Goal: Consume media (video, audio): Consume media (video, audio)

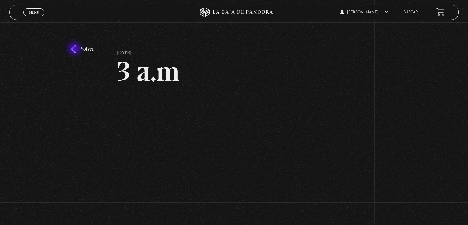
click at [75, 49] on link "Volver" at bounding box center [82, 49] width 23 height 8
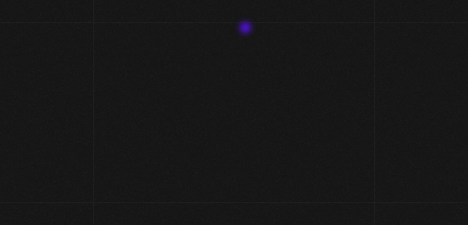
scroll to position [65, 0]
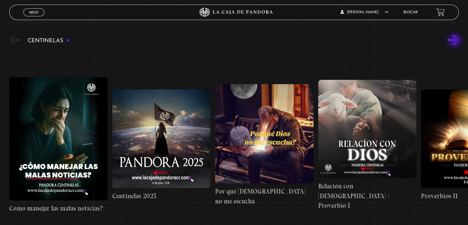
click at [456, 41] on button "»" at bounding box center [453, 39] width 11 height 11
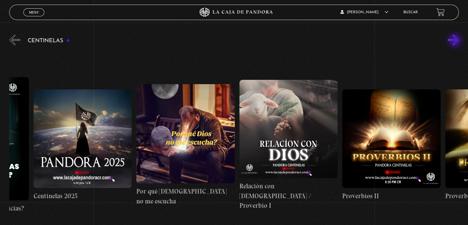
click at [456, 41] on button "»" at bounding box center [453, 39] width 11 height 11
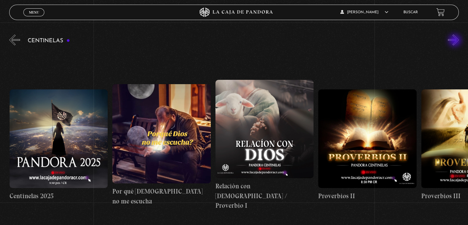
click at [456, 41] on button "»" at bounding box center [453, 39] width 11 height 11
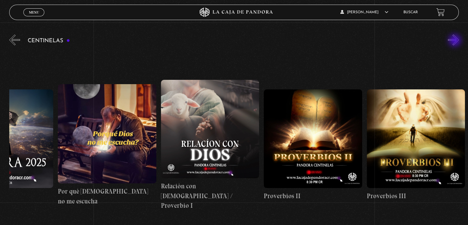
click at [456, 41] on button "»" at bounding box center [453, 39] width 11 height 11
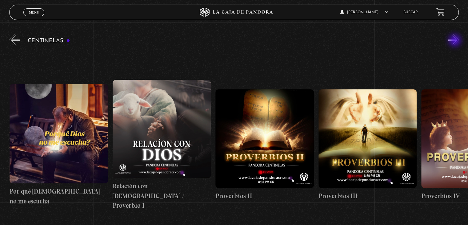
click at [456, 41] on button "»" at bounding box center [453, 39] width 11 height 11
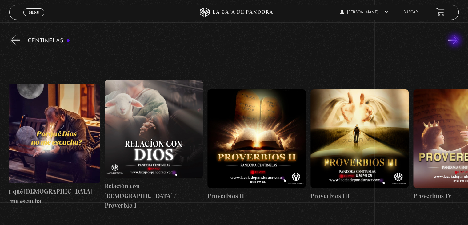
click at [456, 41] on button "»" at bounding box center [453, 39] width 11 height 11
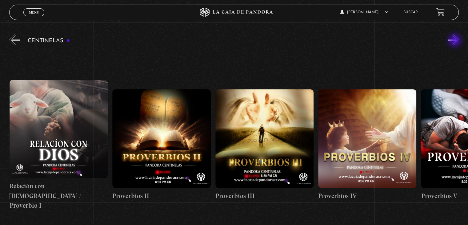
click at [456, 41] on button "»" at bounding box center [453, 39] width 11 height 11
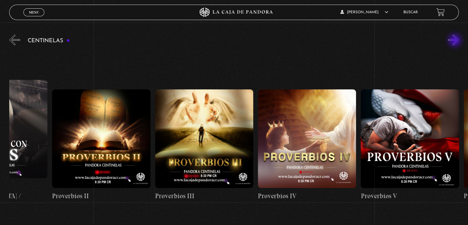
click at [456, 41] on button "»" at bounding box center [453, 39] width 11 height 11
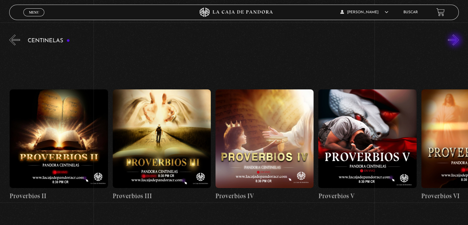
click at [456, 41] on button "»" at bounding box center [453, 39] width 11 height 11
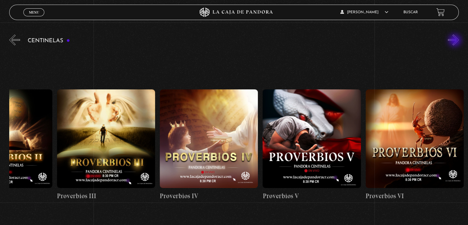
click at [456, 41] on button "»" at bounding box center [453, 39] width 11 height 11
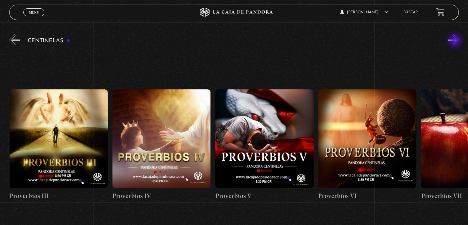
click at [456, 41] on button "»" at bounding box center [453, 39] width 11 height 11
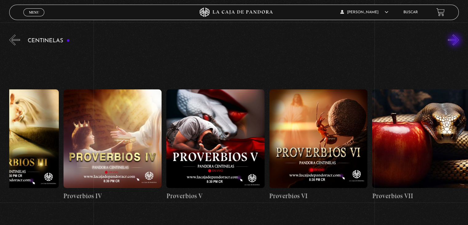
click at [456, 41] on button "»" at bounding box center [453, 39] width 11 height 11
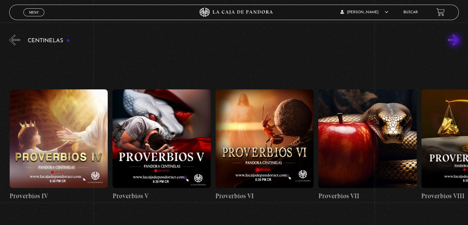
click at [456, 41] on button "»" at bounding box center [453, 39] width 11 height 11
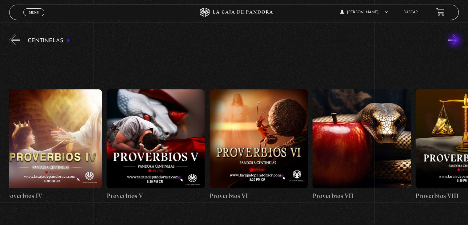
click at [456, 41] on button "»" at bounding box center [453, 39] width 11 height 11
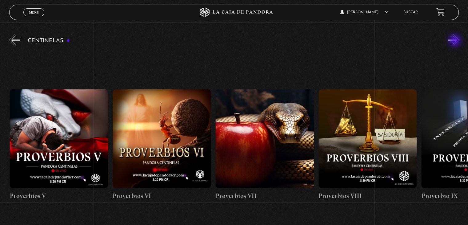
click at [456, 41] on button "»" at bounding box center [453, 39] width 11 height 11
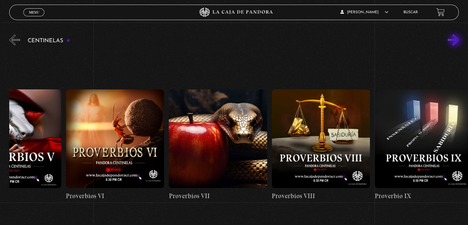
click at [456, 41] on button "»" at bounding box center [453, 39] width 11 height 11
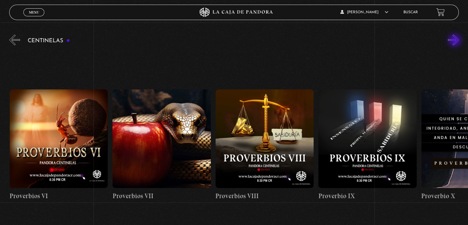
click at [456, 41] on button "»" at bounding box center [453, 39] width 11 height 11
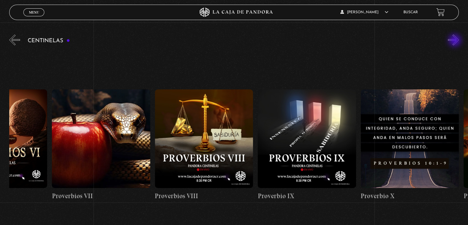
click at [456, 41] on button "»" at bounding box center [453, 39] width 11 height 11
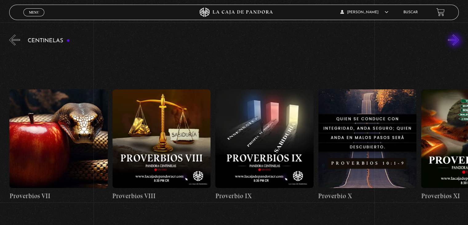
click at [456, 41] on button "»" at bounding box center [453, 39] width 11 height 11
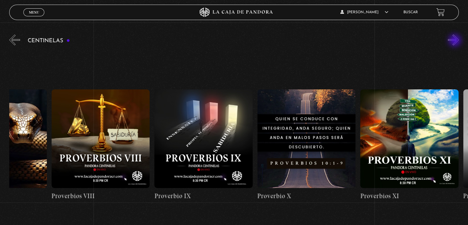
click at [456, 41] on button "»" at bounding box center [453, 39] width 11 height 11
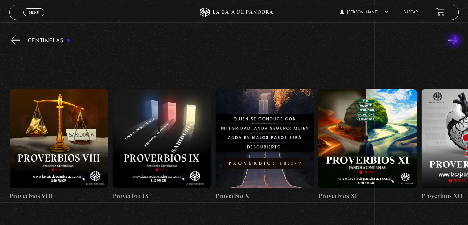
click at [456, 41] on button "»" at bounding box center [453, 39] width 11 height 11
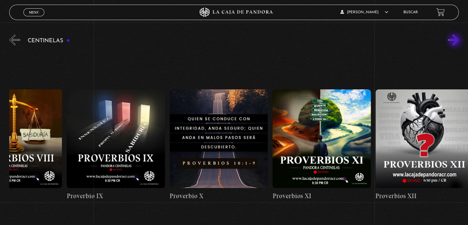
click at [456, 41] on button "»" at bounding box center [453, 39] width 11 height 11
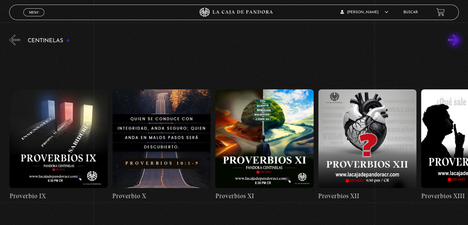
click at [456, 41] on button "»" at bounding box center [453, 39] width 11 height 11
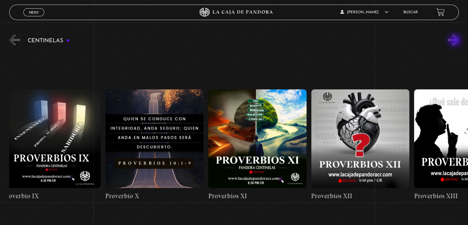
click at [456, 41] on button "»" at bounding box center [453, 39] width 11 height 11
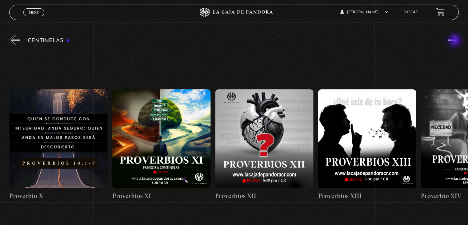
click at [456, 41] on button "»" at bounding box center [453, 39] width 11 height 11
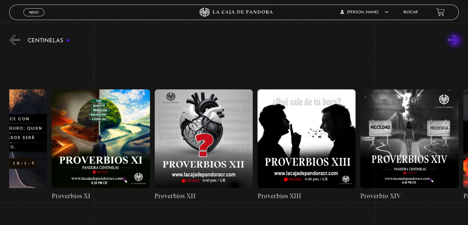
click at [456, 41] on button "»" at bounding box center [453, 39] width 11 height 11
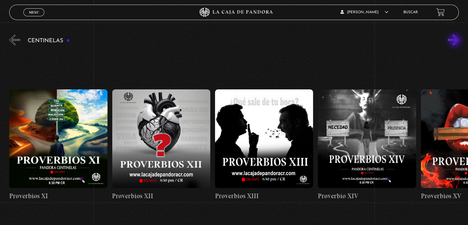
click at [456, 41] on button "»" at bounding box center [453, 39] width 11 height 11
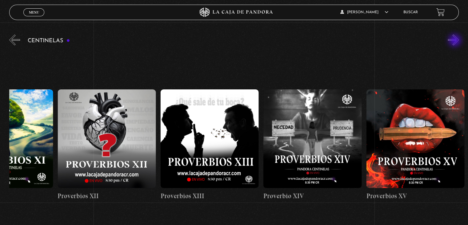
click at [456, 41] on button "»" at bounding box center [453, 39] width 11 height 11
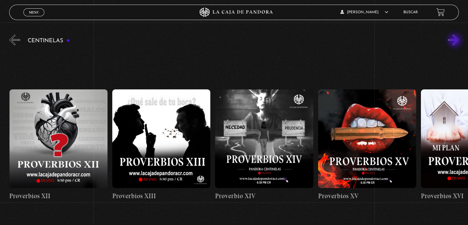
click at [456, 41] on button "»" at bounding box center [453, 39] width 11 height 11
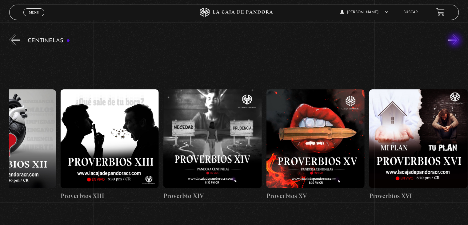
click at [456, 41] on button "»" at bounding box center [453, 39] width 11 height 11
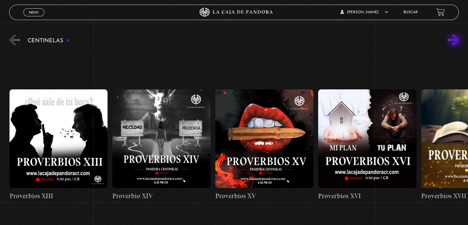
click at [456, 41] on button "»" at bounding box center [453, 39] width 11 height 11
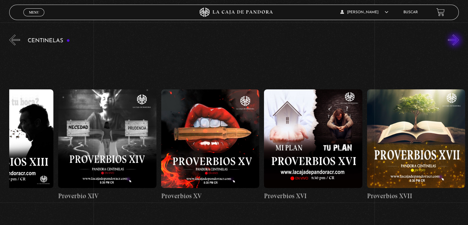
click at [456, 41] on button "»" at bounding box center [453, 39] width 11 height 11
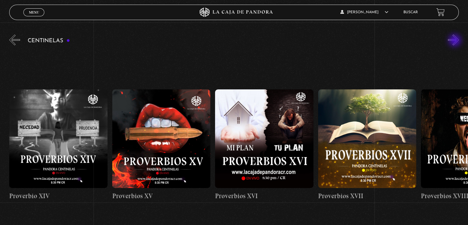
click at [456, 41] on button "»" at bounding box center [453, 39] width 11 height 11
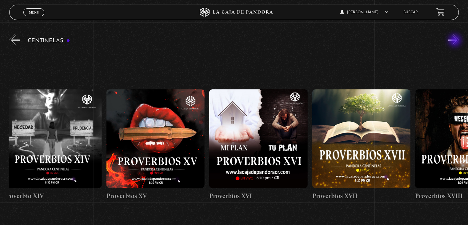
click at [456, 41] on button "»" at bounding box center [453, 39] width 11 height 11
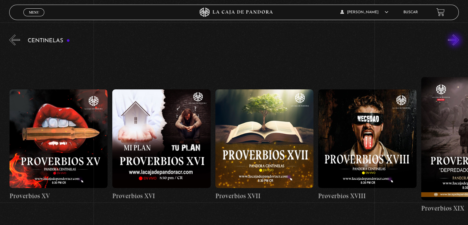
click at [456, 41] on button "»" at bounding box center [453, 39] width 11 height 11
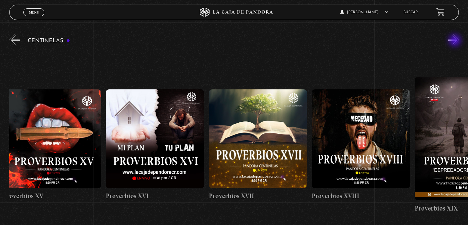
click at [456, 41] on button "»" at bounding box center [453, 39] width 11 height 11
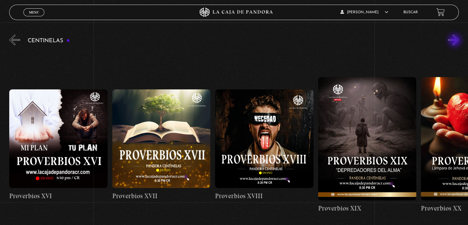
click at [456, 41] on button "»" at bounding box center [453, 39] width 11 height 11
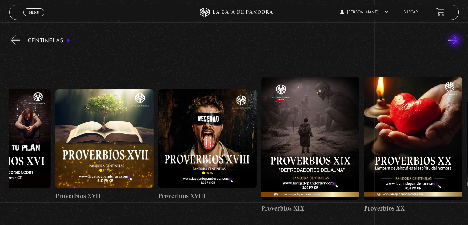
click at [456, 41] on button "»" at bounding box center [453, 39] width 11 height 11
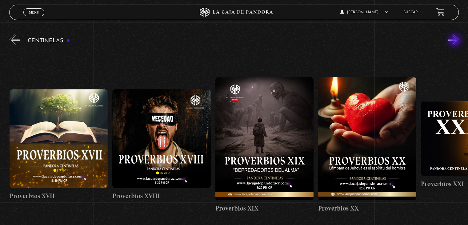
click at [456, 41] on button "»" at bounding box center [453, 39] width 11 height 11
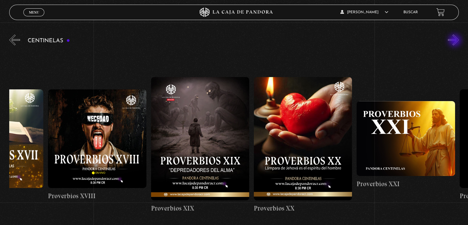
click at [456, 41] on button "»" at bounding box center [453, 39] width 11 height 11
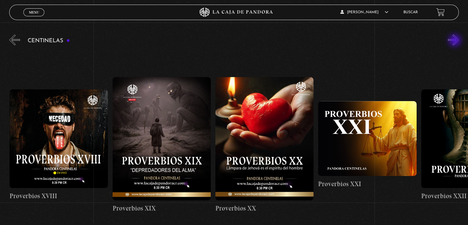
click at [456, 41] on button "»" at bounding box center [453, 39] width 11 height 11
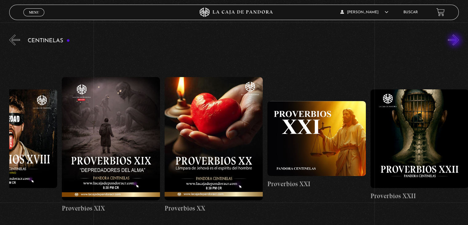
click at [456, 41] on button "»" at bounding box center [453, 39] width 11 height 11
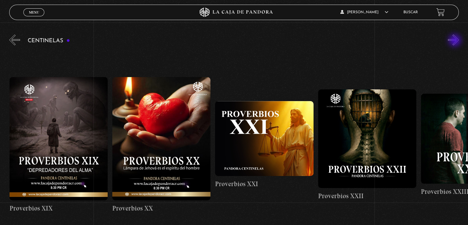
click at [456, 41] on button "»" at bounding box center [453, 39] width 11 height 11
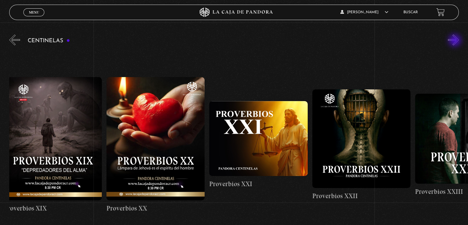
click at [456, 41] on button "»" at bounding box center [453, 39] width 11 height 11
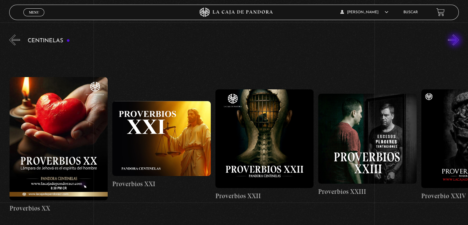
click at [456, 41] on button "»" at bounding box center [453, 39] width 11 height 11
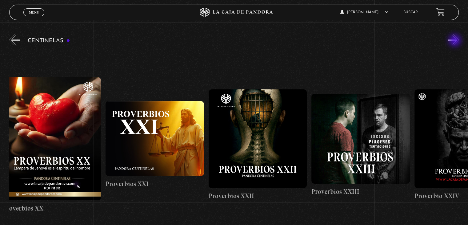
click at [456, 41] on button "»" at bounding box center [453, 39] width 11 height 11
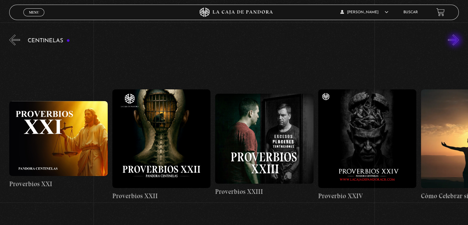
click at [456, 41] on button "»" at bounding box center [453, 39] width 11 height 11
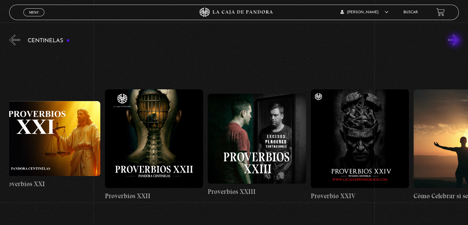
click at [456, 41] on button "»" at bounding box center [453, 39] width 11 height 11
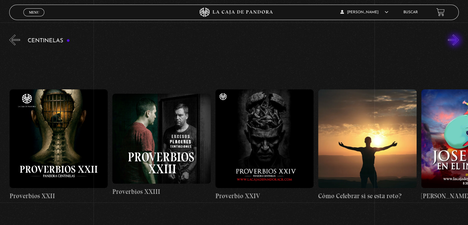
click at [456, 41] on button "»" at bounding box center [453, 39] width 11 height 11
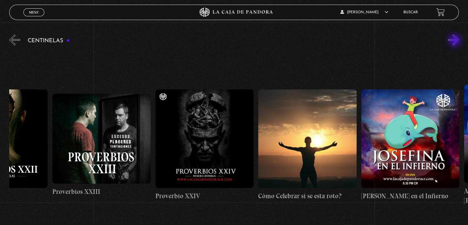
click at [456, 41] on button "»" at bounding box center [453, 39] width 11 height 11
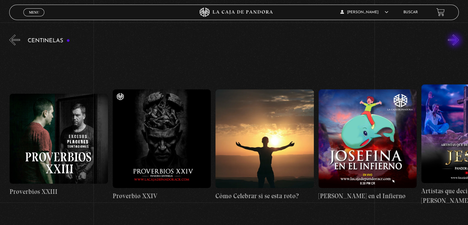
click at [456, 41] on button "»" at bounding box center [453, 39] width 11 height 11
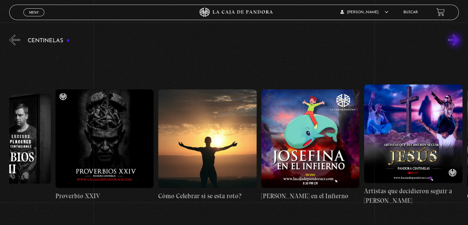
click at [456, 41] on button "»" at bounding box center [453, 39] width 11 height 11
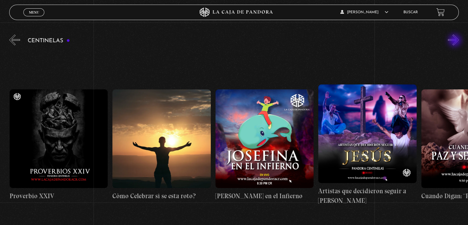
click at [456, 41] on button "»" at bounding box center [453, 39] width 11 height 11
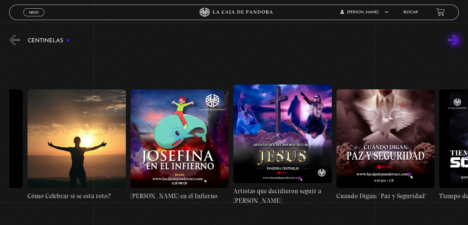
click at [456, 41] on button "»" at bounding box center [453, 39] width 11 height 11
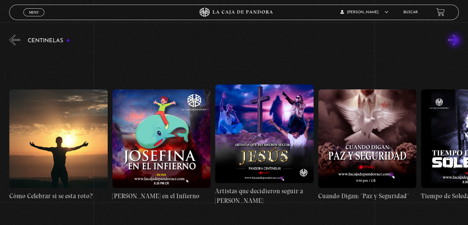
click at [456, 41] on button "»" at bounding box center [453, 39] width 11 height 11
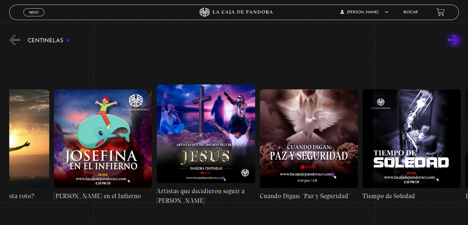
click at [456, 41] on button "»" at bounding box center [453, 39] width 11 height 11
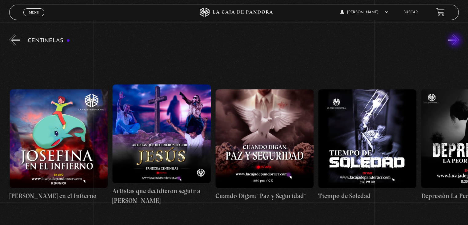
click at [456, 41] on button "»" at bounding box center [453, 39] width 11 height 11
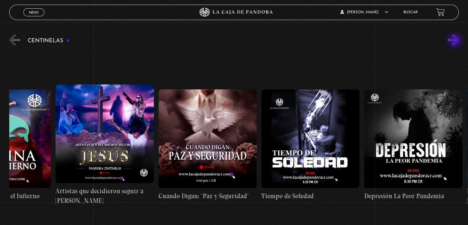
click at [456, 41] on button "»" at bounding box center [453, 39] width 11 height 11
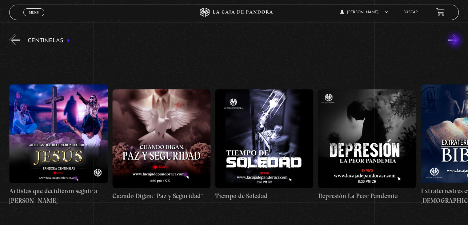
click at [456, 41] on button "»" at bounding box center [453, 39] width 11 height 11
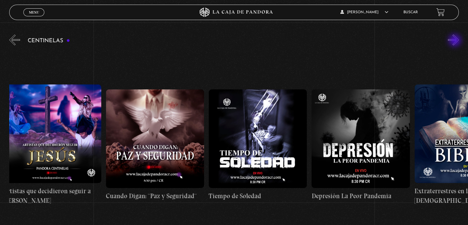
click at [456, 41] on button "»" at bounding box center [453, 39] width 11 height 11
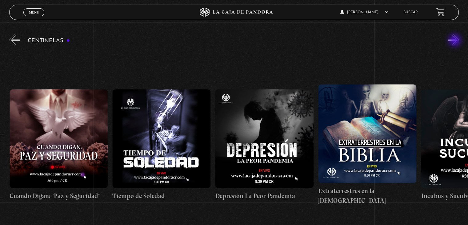
click at [456, 41] on button "»" at bounding box center [453, 39] width 11 height 11
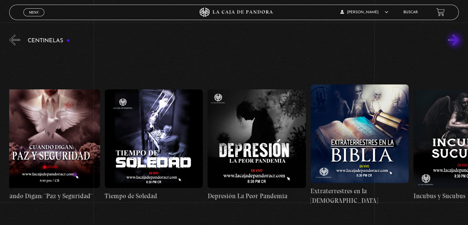
click at [456, 41] on button "»" at bounding box center [453, 39] width 11 height 11
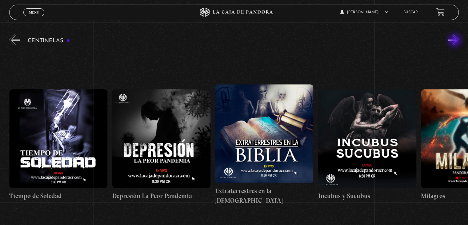
click at [456, 41] on button "»" at bounding box center [453, 39] width 11 height 11
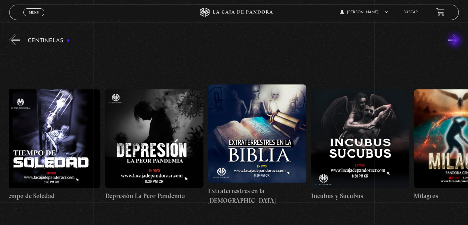
click at [456, 41] on button "»" at bounding box center [453, 39] width 11 height 11
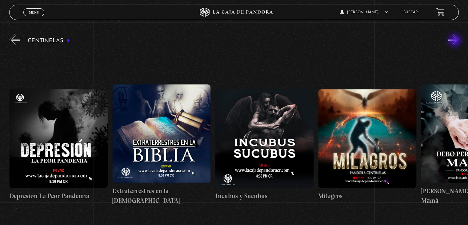
click at [456, 41] on button "»" at bounding box center [453, 39] width 11 height 11
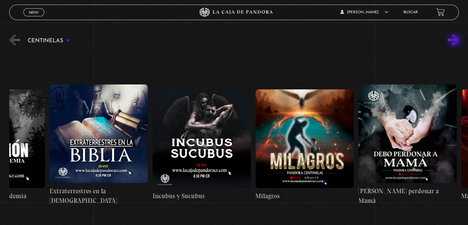
click at [456, 41] on button "»" at bounding box center [453, 39] width 11 height 11
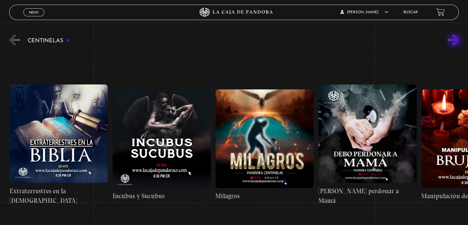
click at [456, 41] on button "»" at bounding box center [453, 39] width 11 height 11
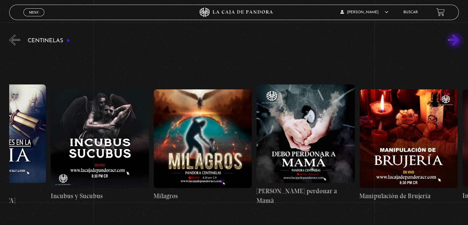
click at [456, 41] on button "»" at bounding box center [453, 39] width 11 height 11
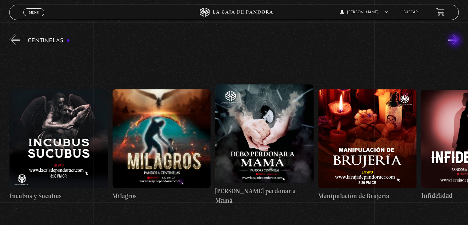
click at [456, 41] on button "»" at bounding box center [453, 39] width 11 height 11
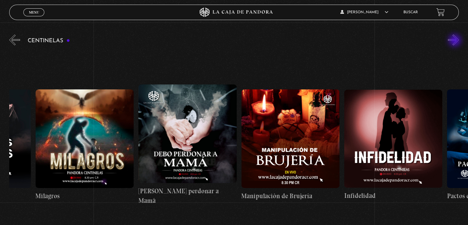
click at [456, 41] on button "»" at bounding box center [453, 39] width 11 height 11
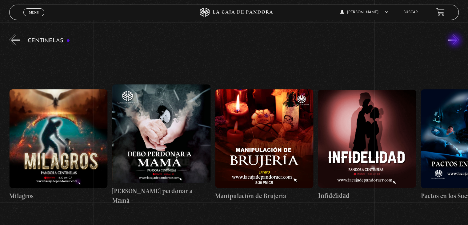
click at [456, 41] on button "»" at bounding box center [453, 39] width 11 height 11
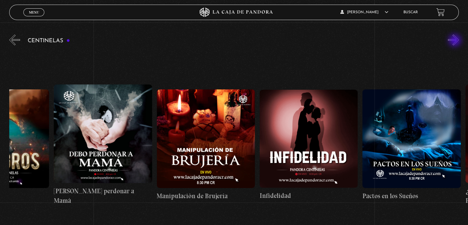
click at [456, 41] on button "»" at bounding box center [453, 39] width 11 height 11
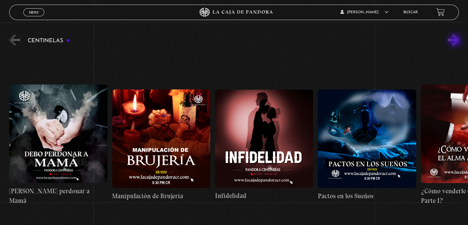
click at [456, 41] on button "»" at bounding box center [453, 39] width 11 height 11
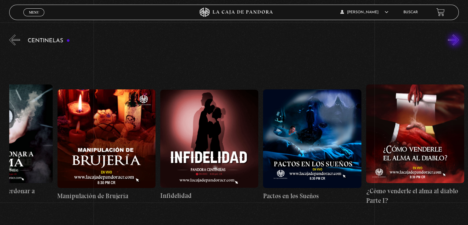
click at [456, 41] on button "»" at bounding box center [453, 39] width 11 height 11
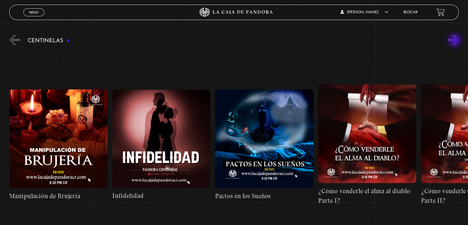
click at [456, 41] on button "»" at bounding box center [453, 39] width 11 height 11
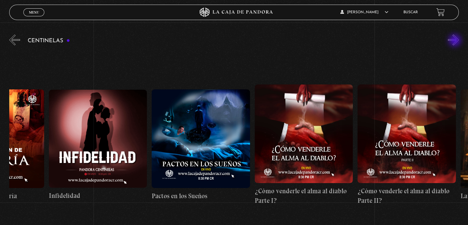
click at [456, 41] on button "»" at bounding box center [453, 39] width 11 height 11
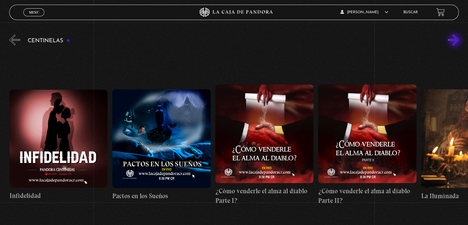
click at [456, 41] on button "»" at bounding box center [453, 39] width 11 height 11
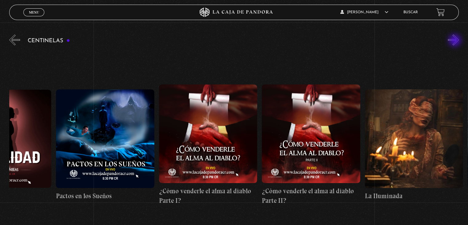
click at [456, 41] on button "»" at bounding box center [453, 39] width 11 height 11
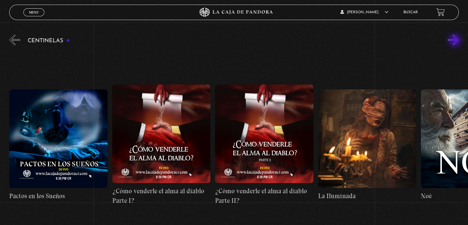
click at [456, 41] on button "»" at bounding box center [453, 39] width 11 height 11
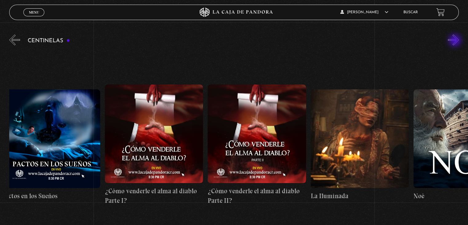
click at [456, 41] on button "»" at bounding box center [453, 39] width 11 height 11
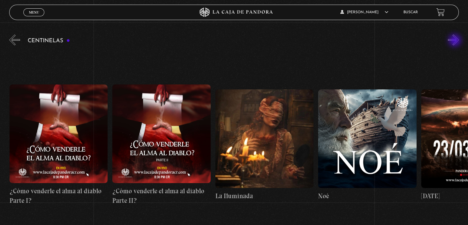
click at [456, 41] on button "»" at bounding box center [453, 39] width 11 height 11
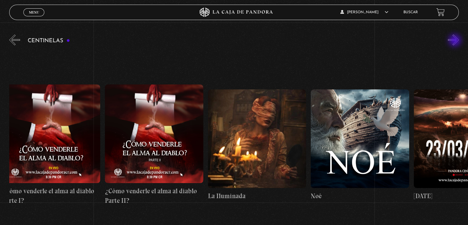
click at [456, 41] on button "»" at bounding box center [453, 39] width 11 height 11
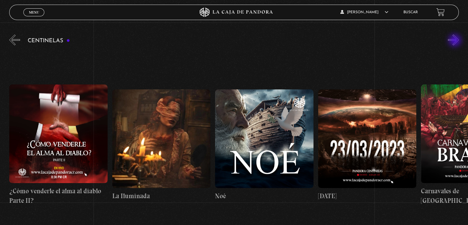
click at [456, 41] on button "»" at bounding box center [453, 39] width 11 height 11
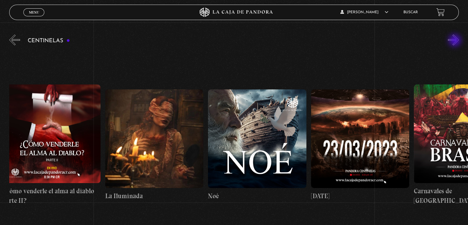
click at [456, 41] on button "»" at bounding box center [453, 39] width 11 height 11
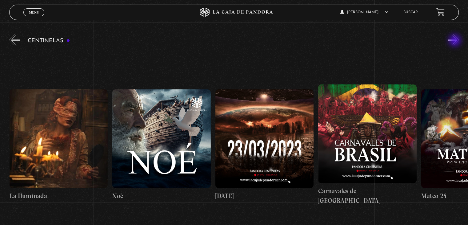
click at [456, 41] on button "»" at bounding box center [453, 39] width 11 height 11
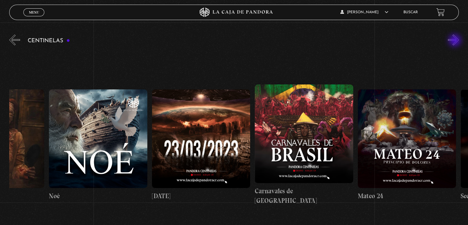
click at [456, 41] on button "»" at bounding box center [453, 39] width 11 height 11
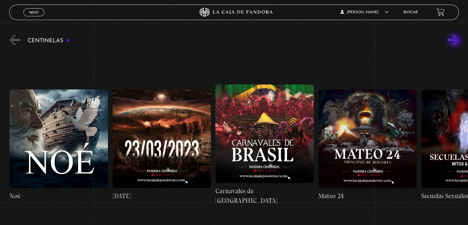
click at [456, 41] on button "»" at bounding box center [453, 39] width 11 height 11
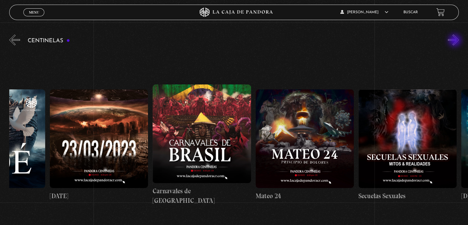
click at [456, 41] on button "»" at bounding box center [453, 39] width 11 height 11
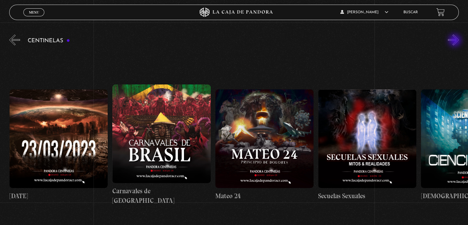
click at [456, 41] on button "»" at bounding box center [453, 39] width 11 height 11
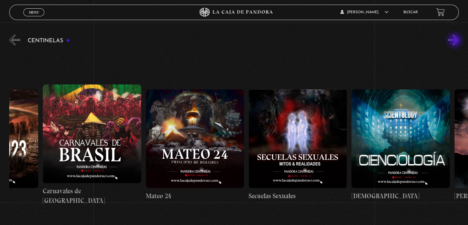
click at [456, 41] on button "»" at bounding box center [453, 39] width 11 height 11
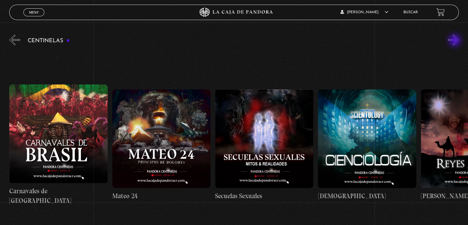
click at [456, 41] on button "»" at bounding box center [453, 39] width 11 height 11
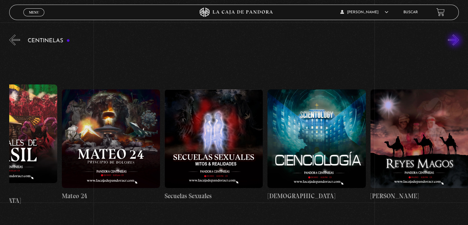
click at [456, 41] on button "»" at bounding box center [453, 39] width 11 height 11
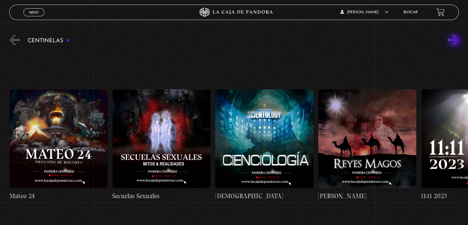
click at [456, 41] on button "»" at bounding box center [453, 39] width 11 height 11
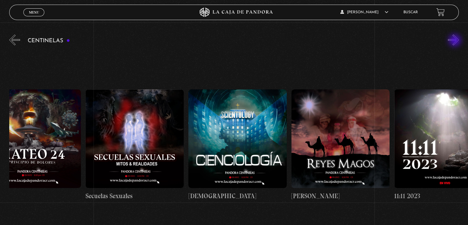
click at [456, 41] on button "»" at bounding box center [453, 39] width 11 height 11
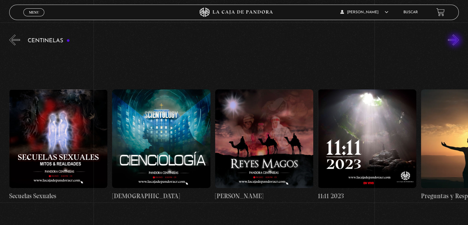
click at [456, 41] on button "»" at bounding box center [453, 39] width 11 height 11
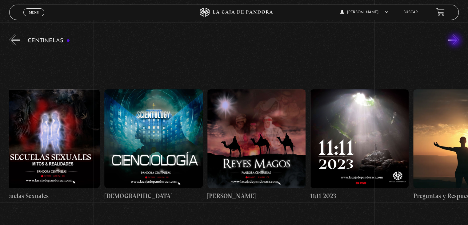
click at [456, 41] on button "»" at bounding box center [453, 39] width 11 height 11
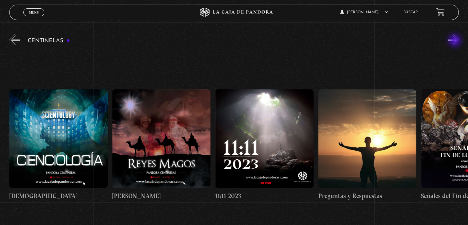
click at [456, 41] on button "»" at bounding box center [453, 39] width 11 height 11
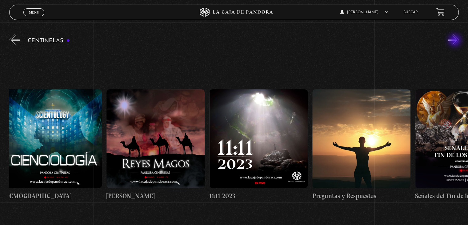
click at [456, 41] on button "»" at bounding box center [453, 39] width 11 height 11
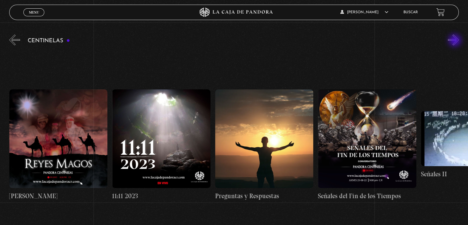
click at [456, 41] on button "»" at bounding box center [453, 39] width 11 height 11
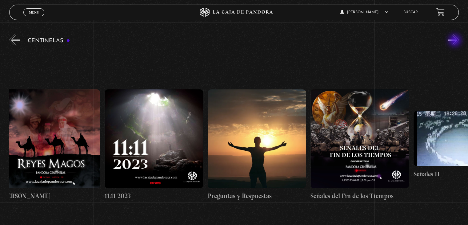
click at [456, 41] on button "»" at bounding box center [453, 39] width 11 height 11
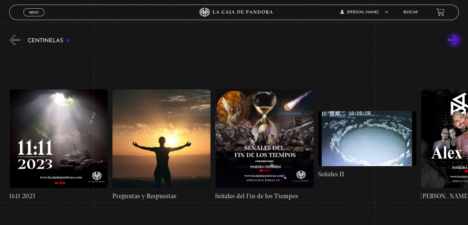
click at [456, 41] on button "»" at bounding box center [453, 39] width 11 height 11
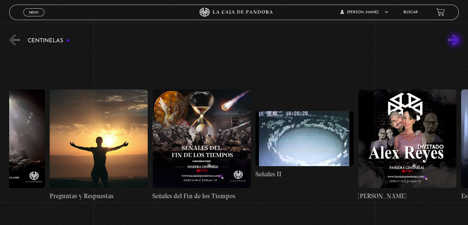
click at [456, 41] on button "»" at bounding box center [453, 39] width 11 height 11
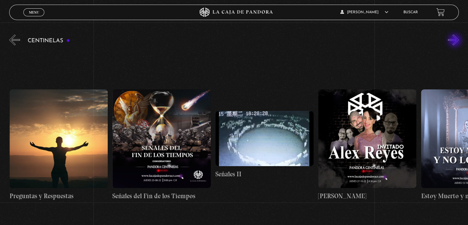
click at [456, 41] on button "»" at bounding box center [453, 39] width 11 height 11
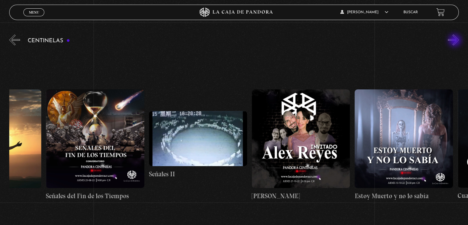
click at [456, 41] on button "»" at bounding box center [453, 39] width 11 height 11
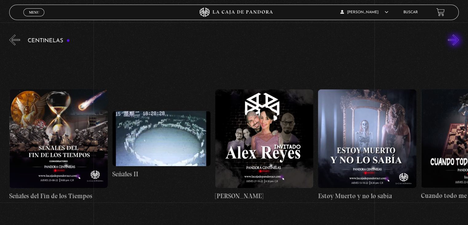
click at [456, 41] on button "»" at bounding box center [453, 39] width 11 height 11
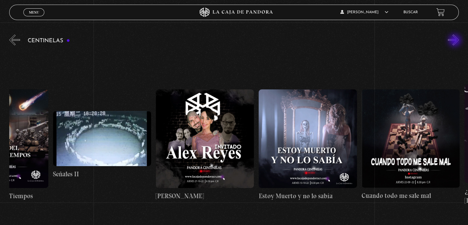
click at [456, 41] on button "»" at bounding box center [453, 39] width 11 height 11
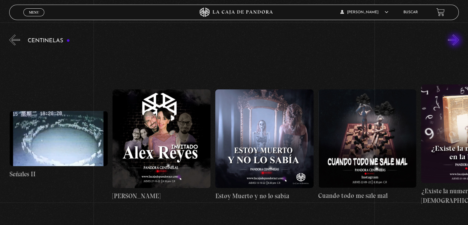
click at [456, 41] on button "»" at bounding box center [453, 39] width 11 height 11
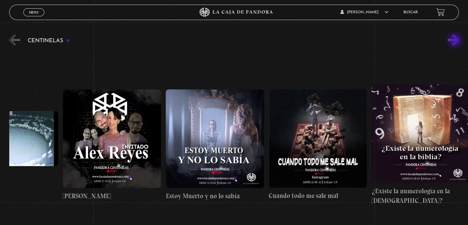
click at [456, 41] on button "»" at bounding box center [453, 39] width 11 height 11
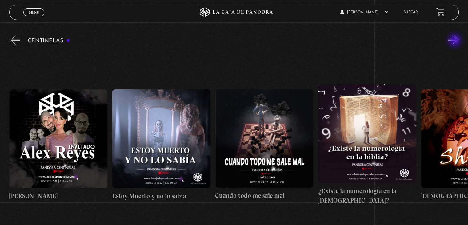
click at [456, 41] on button "»" at bounding box center [453, 39] width 11 height 11
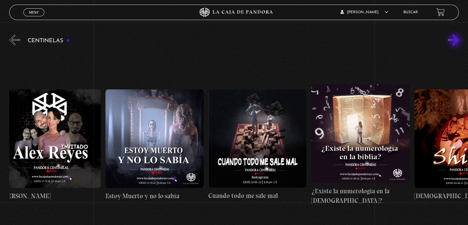
click at [456, 41] on button "»" at bounding box center [453, 39] width 11 height 11
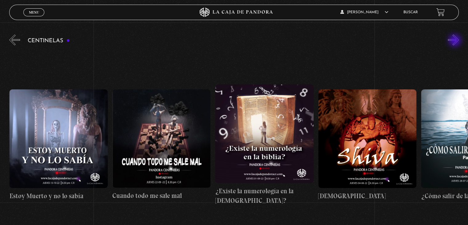
click at [456, 41] on button "»" at bounding box center [453, 39] width 11 height 11
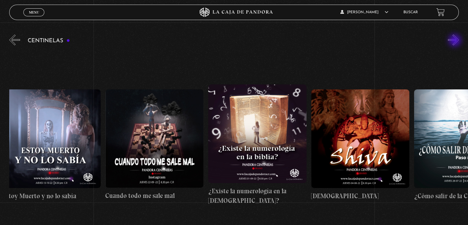
click at [456, 41] on button "»" at bounding box center [453, 39] width 11 height 11
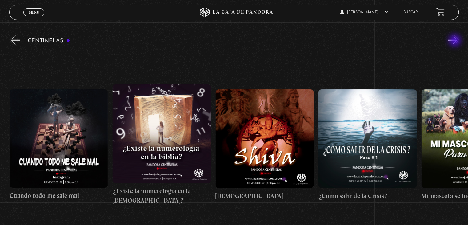
click at [456, 41] on button "»" at bounding box center [453, 39] width 11 height 11
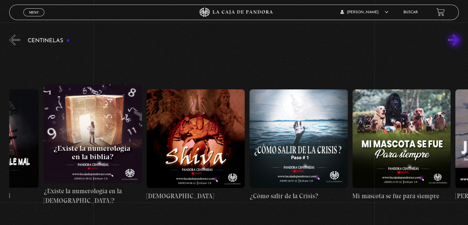
click at [456, 41] on button "»" at bounding box center [453, 39] width 11 height 11
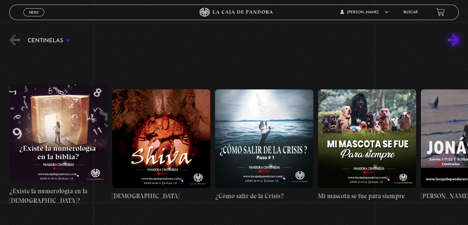
click at [456, 41] on button "»" at bounding box center [453, 39] width 11 height 11
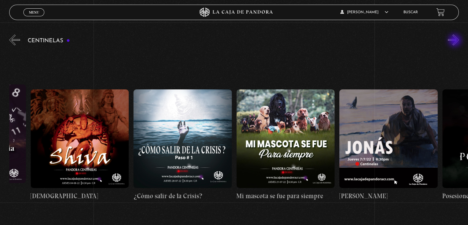
click at [456, 41] on button "»" at bounding box center [453, 39] width 11 height 11
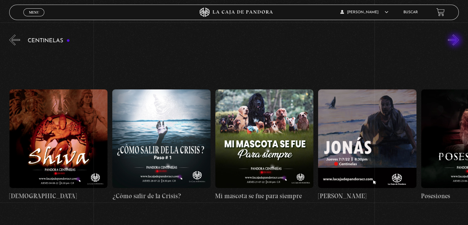
click at [456, 41] on button "»" at bounding box center [453, 39] width 11 height 11
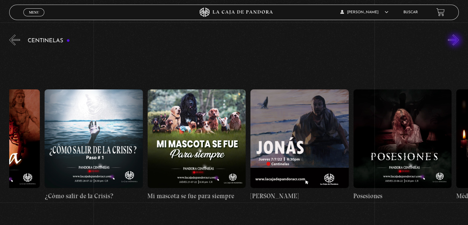
click at [456, 41] on button "»" at bounding box center [453, 39] width 11 height 11
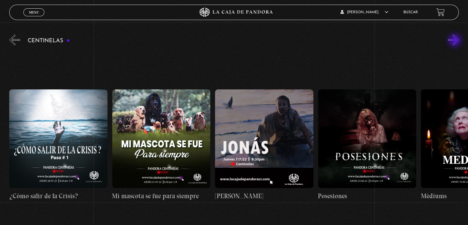
click at [456, 41] on button "»" at bounding box center [453, 39] width 11 height 11
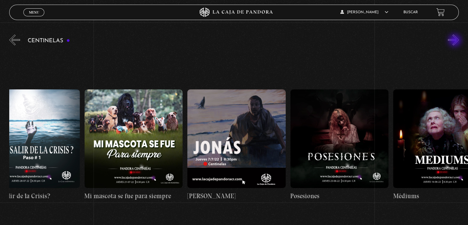
click at [456, 41] on button "»" at bounding box center [453, 39] width 11 height 11
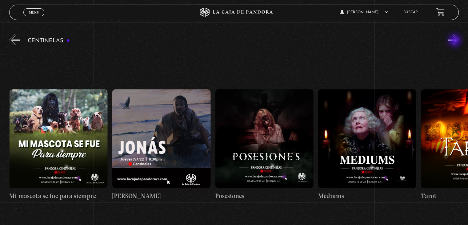
click at [456, 41] on button "»" at bounding box center [453, 39] width 11 height 11
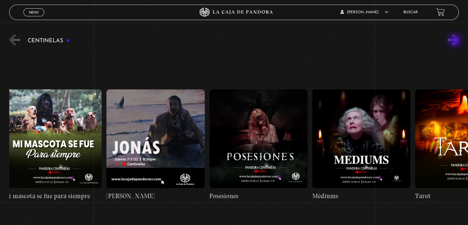
click at [456, 41] on button "»" at bounding box center [453, 39] width 11 height 11
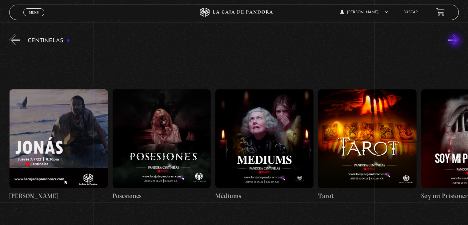
click at [456, 41] on button "»" at bounding box center [453, 39] width 11 height 11
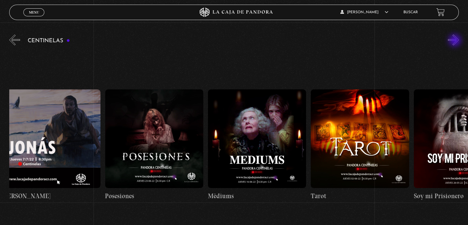
click at [456, 41] on button "»" at bounding box center [453, 39] width 11 height 11
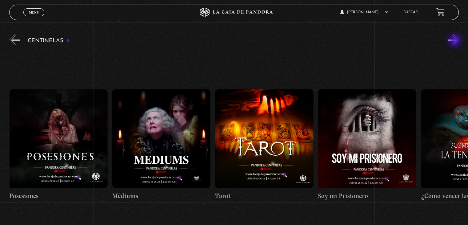
click at [456, 41] on button "»" at bounding box center [453, 39] width 11 height 11
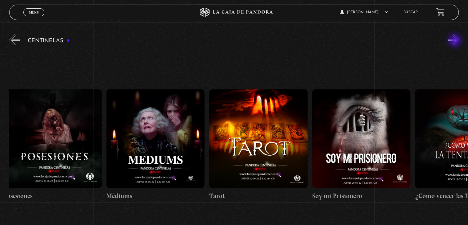
click at [456, 41] on button "»" at bounding box center [453, 39] width 11 height 11
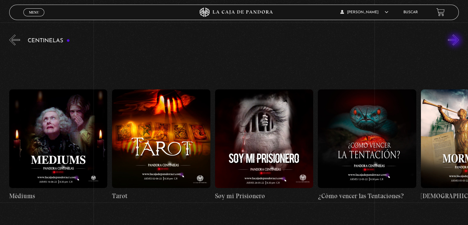
click at [456, 41] on button "»" at bounding box center [453, 39] width 11 height 11
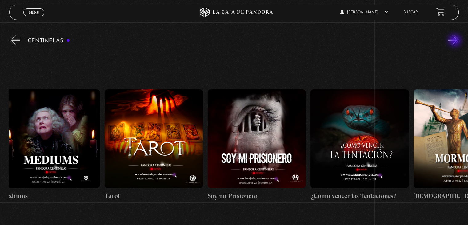
click at [456, 41] on button "»" at bounding box center [453, 39] width 11 height 11
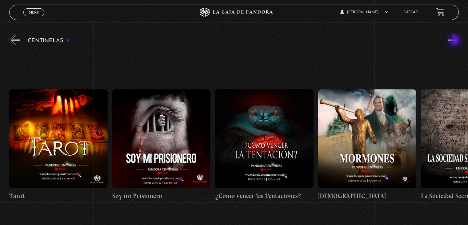
click at [456, 41] on button "»" at bounding box center [453, 39] width 11 height 11
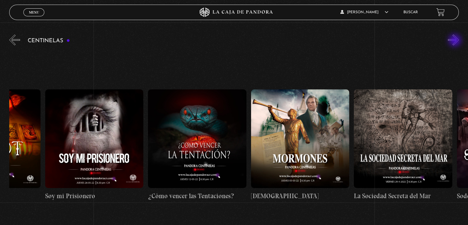
click at [456, 41] on button "»" at bounding box center [453, 39] width 11 height 11
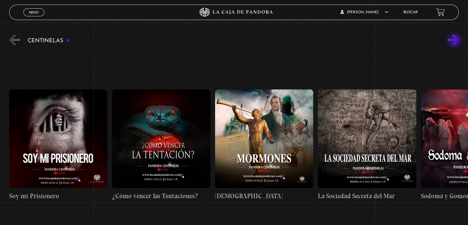
click at [456, 41] on button "»" at bounding box center [453, 39] width 11 height 11
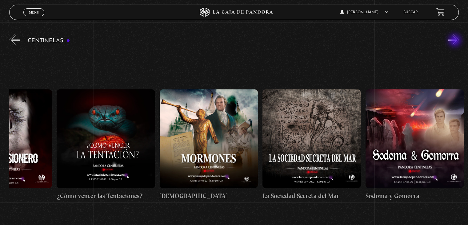
click at [456, 41] on button "»" at bounding box center [453, 39] width 11 height 11
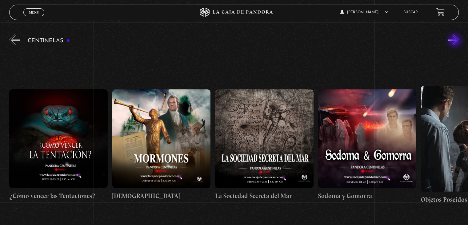
click at [456, 41] on button "»" at bounding box center [453, 39] width 11 height 11
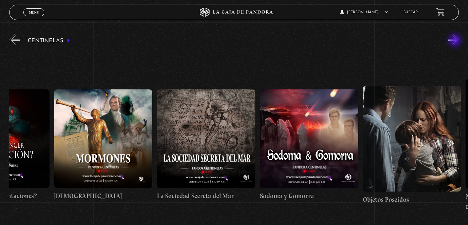
click at [456, 41] on button "»" at bounding box center [453, 39] width 11 height 11
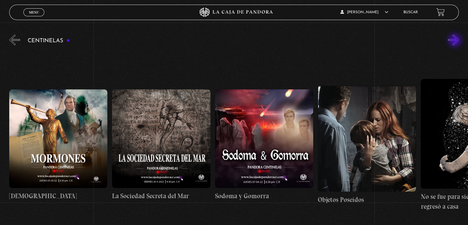
click at [456, 41] on button "»" at bounding box center [453, 39] width 11 height 11
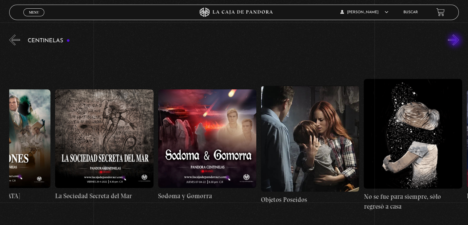
click at [456, 41] on button "»" at bounding box center [453, 39] width 11 height 11
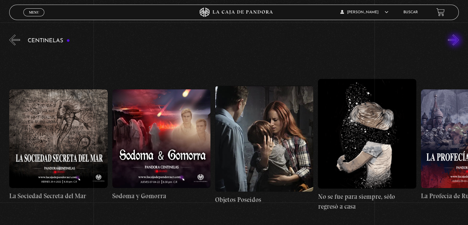
click at [456, 41] on button "»" at bounding box center [453, 39] width 11 height 11
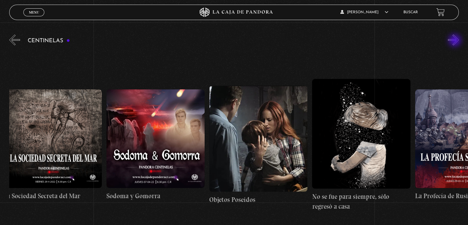
click at [456, 41] on button "»" at bounding box center [453, 39] width 11 height 11
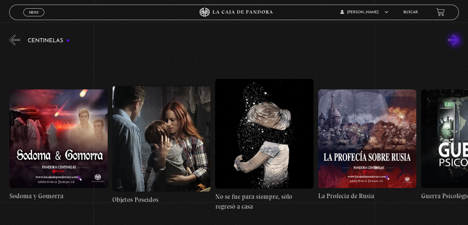
click at [456, 41] on button "»" at bounding box center [453, 39] width 11 height 11
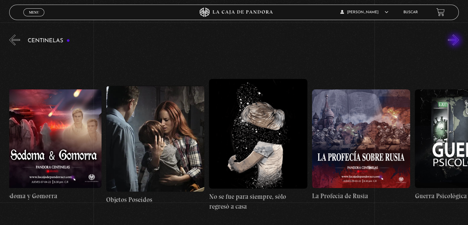
click at [456, 41] on button "»" at bounding box center [453, 39] width 11 height 11
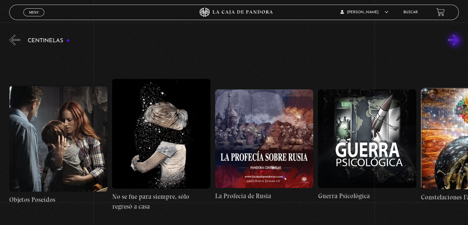
click at [456, 41] on button "»" at bounding box center [453, 39] width 11 height 11
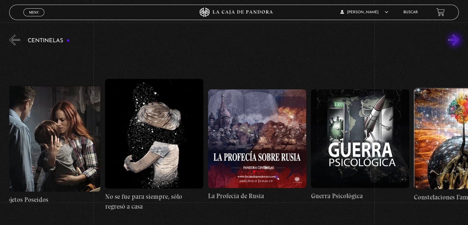
click at [456, 41] on button "»" at bounding box center [453, 39] width 11 height 11
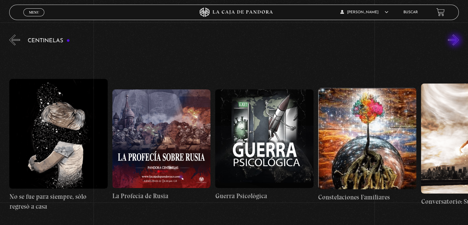
click at [456, 41] on button "»" at bounding box center [453, 39] width 11 height 11
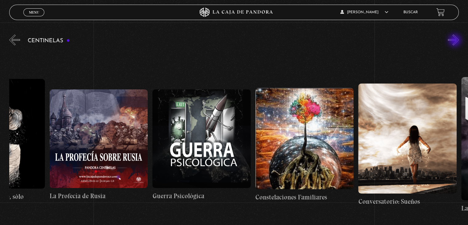
click at [456, 41] on button "»" at bounding box center [453, 39] width 11 height 11
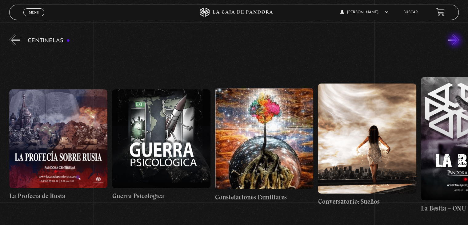
click at [456, 41] on button "»" at bounding box center [453, 39] width 11 height 11
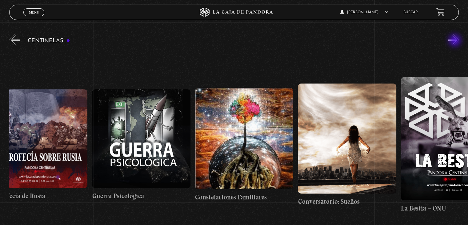
click at [456, 41] on button "»" at bounding box center [453, 39] width 11 height 11
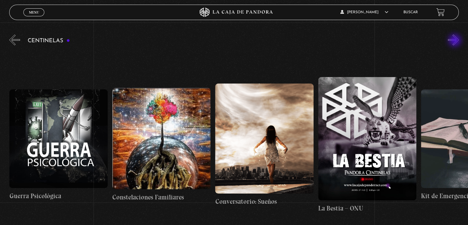
click at [456, 41] on button "»" at bounding box center [453, 39] width 11 height 11
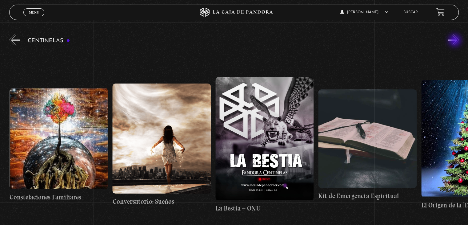
scroll to position [0, 7617]
click at [459, 43] on button "»" at bounding box center [453, 39] width 11 height 11
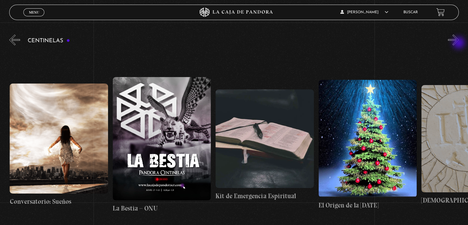
click at [459, 43] on button "»" at bounding box center [453, 39] width 11 height 11
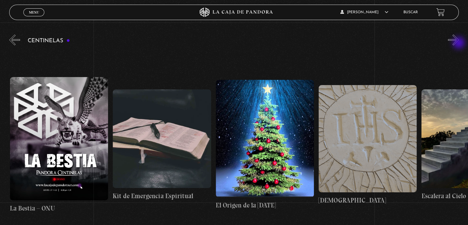
click at [459, 43] on button "»" at bounding box center [453, 39] width 11 height 11
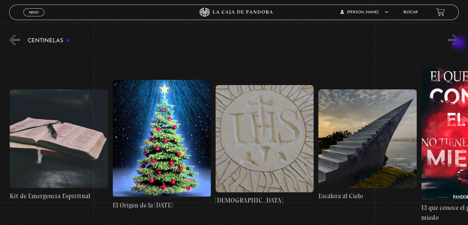
click at [459, 43] on button "»" at bounding box center [453, 39] width 11 height 11
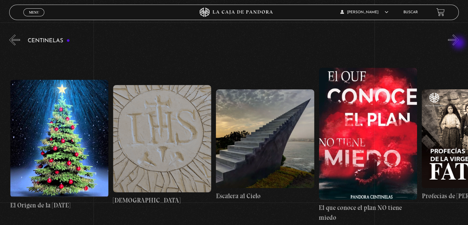
click at [459, 43] on button "»" at bounding box center [453, 39] width 11 height 11
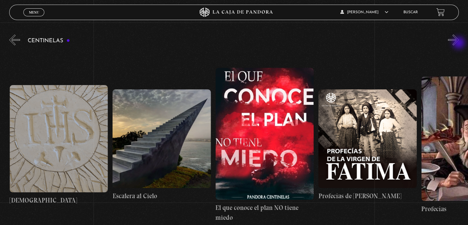
click at [459, 43] on button "»" at bounding box center [453, 39] width 11 height 11
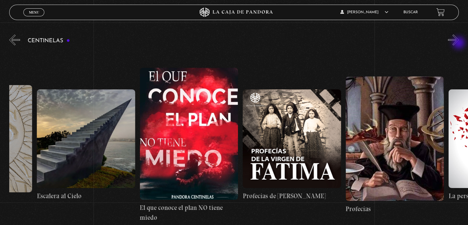
click at [459, 43] on button "»" at bounding box center [453, 39] width 11 height 11
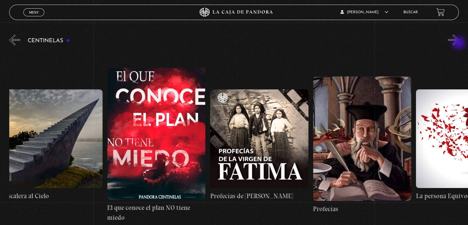
click at [459, 43] on button "»" at bounding box center [453, 39] width 11 height 11
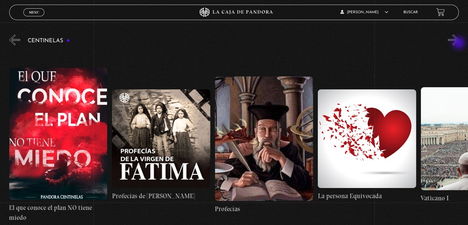
click at [459, 43] on button "»" at bounding box center [453, 39] width 11 height 11
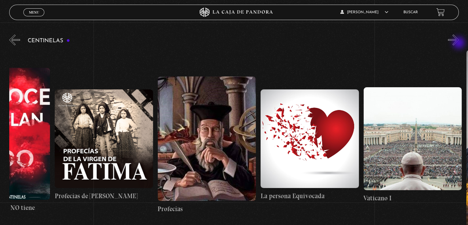
click at [459, 43] on button "»" at bounding box center [453, 39] width 11 height 11
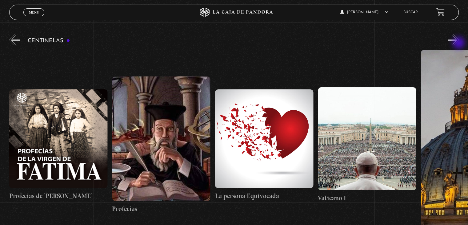
click at [459, 43] on button "»" at bounding box center [453, 39] width 11 height 11
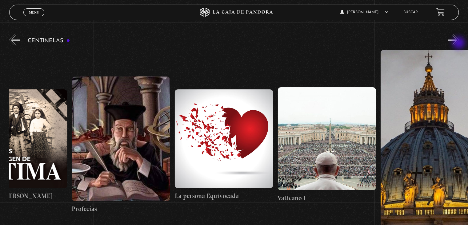
click at [459, 43] on button "»" at bounding box center [453, 39] width 11 height 11
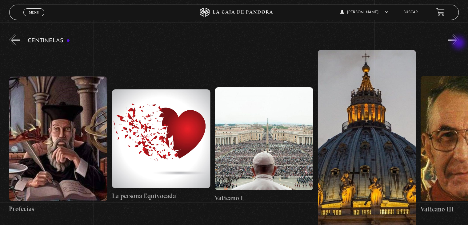
click at [459, 43] on button "»" at bounding box center [453, 39] width 11 height 11
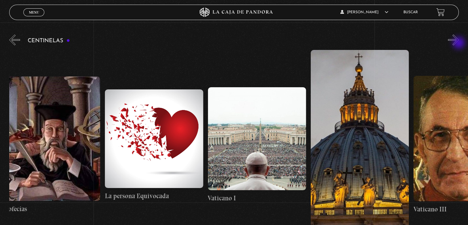
click at [459, 43] on button "»" at bounding box center [453, 39] width 11 height 11
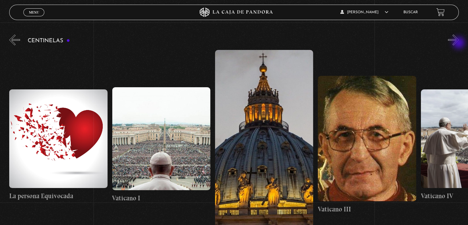
click at [459, 43] on button "»" at bounding box center [453, 39] width 11 height 11
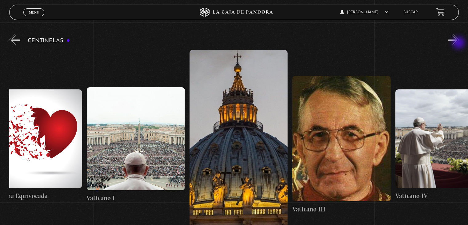
click at [459, 43] on button "»" at bounding box center [453, 39] width 11 height 11
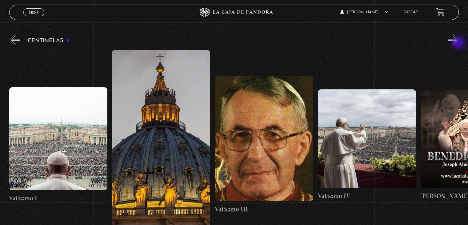
click at [459, 43] on button "»" at bounding box center [453, 39] width 11 height 11
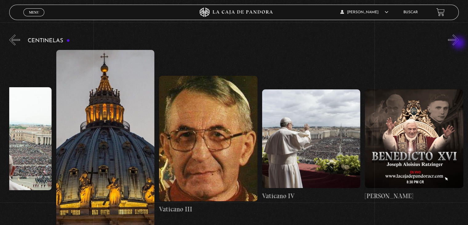
click at [459, 43] on button "»" at bounding box center [453, 39] width 11 height 11
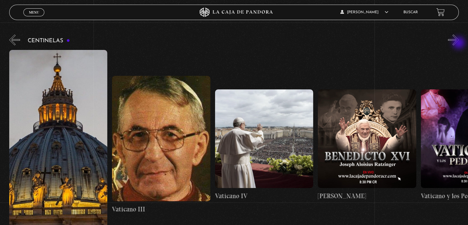
click at [459, 43] on button "»" at bounding box center [453, 39] width 11 height 11
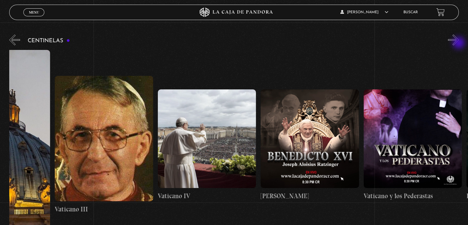
click at [459, 43] on button "»" at bounding box center [453, 39] width 11 height 11
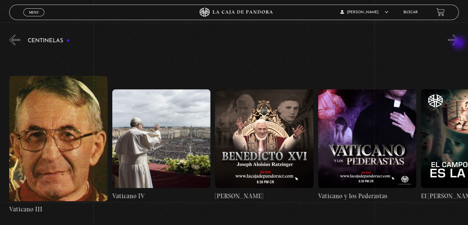
click at [459, 43] on button "»" at bounding box center [453, 39] width 11 height 11
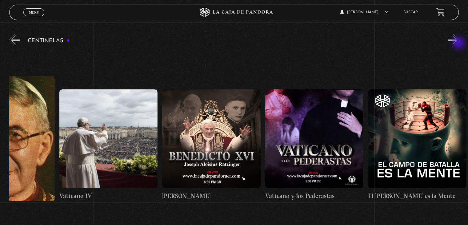
click at [459, 43] on button "»" at bounding box center [453, 39] width 11 height 11
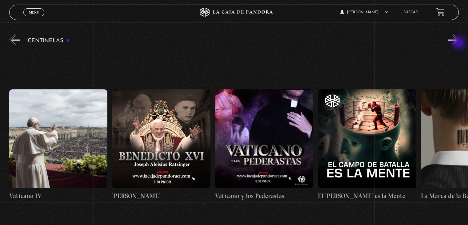
click at [459, 43] on button "»" at bounding box center [453, 39] width 11 height 11
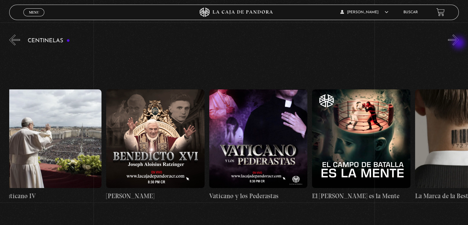
click at [459, 43] on button "»" at bounding box center [453, 39] width 11 height 11
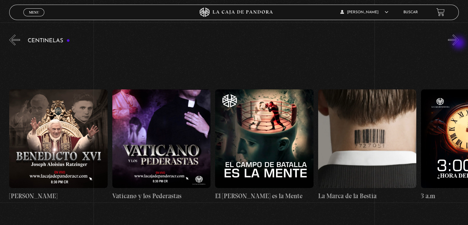
click at [459, 43] on button "»" at bounding box center [453, 39] width 11 height 11
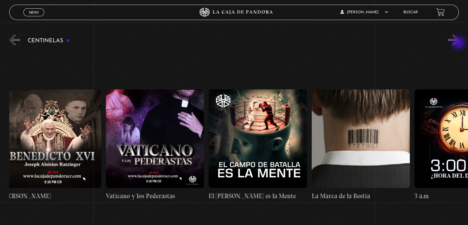
click at [459, 43] on button "»" at bounding box center [453, 39] width 11 height 11
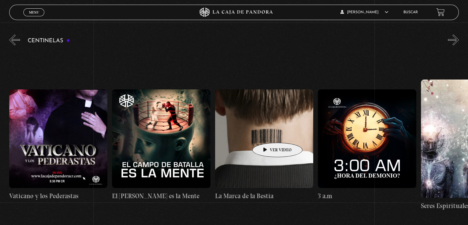
click at [268, 133] on figure at bounding box center [264, 138] width 98 height 98
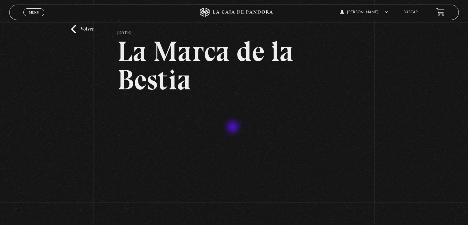
scroll to position [31, 0]
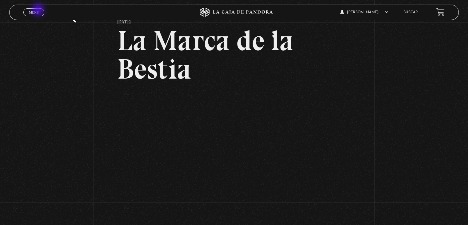
click at [38, 10] on span "Menu" at bounding box center [34, 12] width 10 height 4
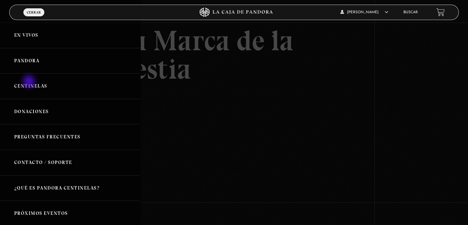
click at [30, 82] on link "Centinelas" at bounding box center [70, 86] width 140 height 26
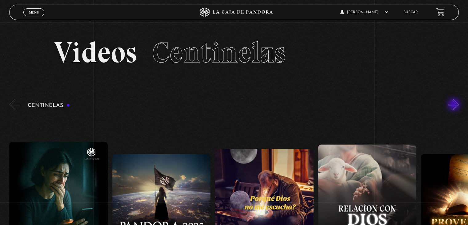
click at [455, 105] on button "»" at bounding box center [453, 104] width 11 height 11
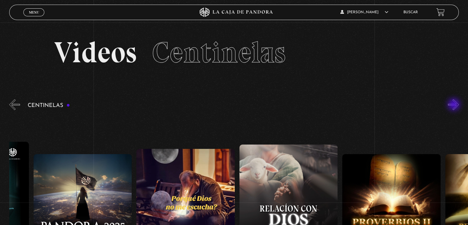
click at [455, 105] on button "»" at bounding box center [453, 104] width 11 height 11
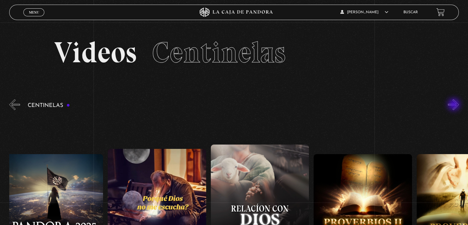
click at [455, 105] on button "»" at bounding box center [453, 104] width 11 height 11
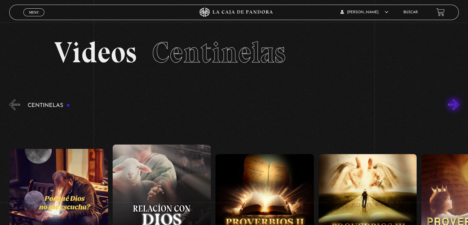
click at [455, 105] on button "»" at bounding box center [453, 104] width 11 height 11
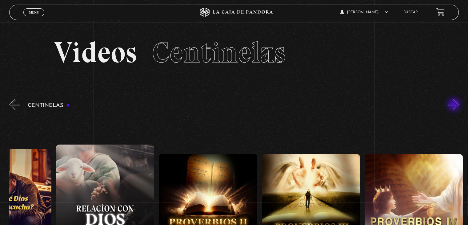
click at [455, 105] on button "»" at bounding box center [453, 104] width 11 height 11
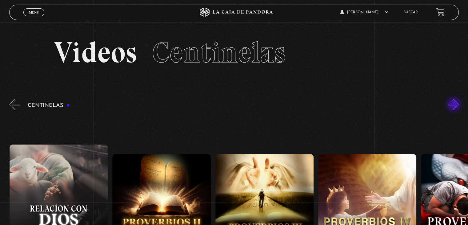
click at [455, 105] on button "»" at bounding box center [453, 104] width 11 height 11
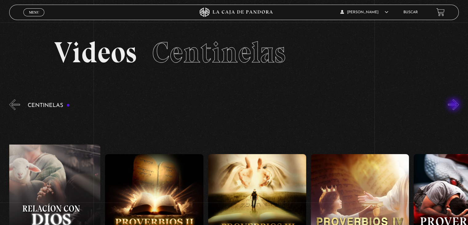
click at [455, 105] on button "»" at bounding box center [453, 104] width 11 height 11
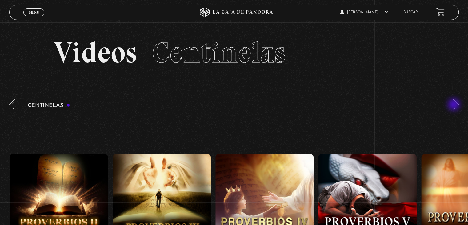
click at [455, 105] on button "»" at bounding box center [453, 104] width 11 height 11
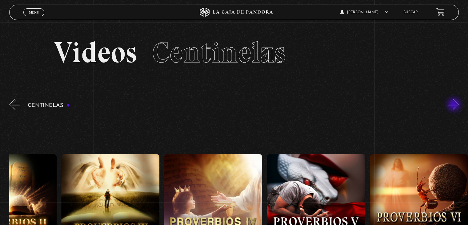
click at [455, 105] on button "»" at bounding box center [453, 104] width 11 height 11
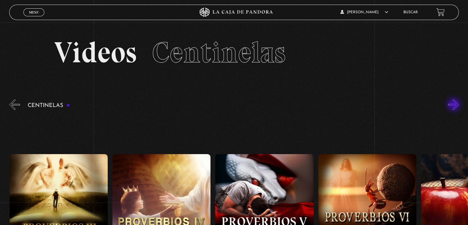
click at [455, 105] on button "»" at bounding box center [453, 104] width 11 height 11
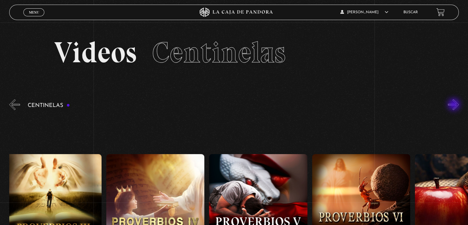
click at [455, 105] on button "»" at bounding box center [453, 104] width 11 height 11
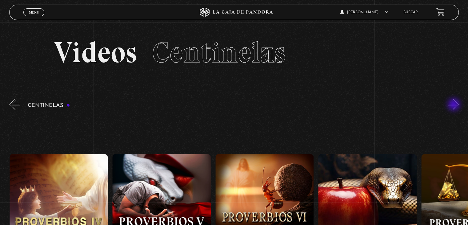
click at [455, 105] on button "»" at bounding box center [453, 104] width 11 height 11
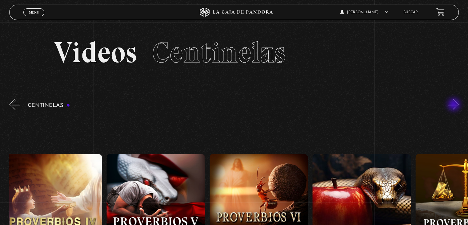
click at [455, 105] on button "»" at bounding box center [453, 104] width 11 height 11
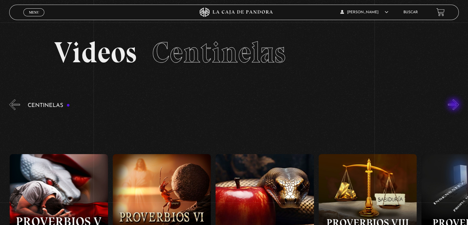
click at [455, 105] on button "»" at bounding box center [453, 104] width 11 height 11
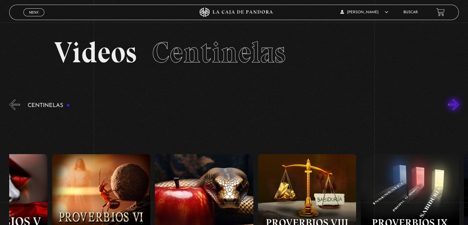
click at [455, 105] on button "»" at bounding box center [453, 104] width 11 height 11
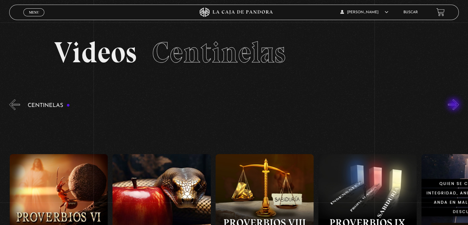
click at [455, 105] on button "»" at bounding box center [453, 104] width 11 height 11
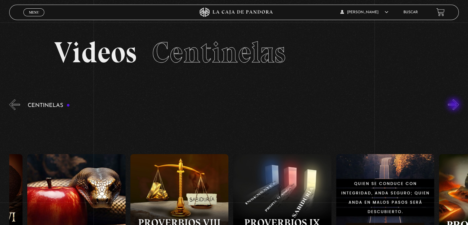
click at [455, 105] on button "»" at bounding box center [453, 104] width 11 height 11
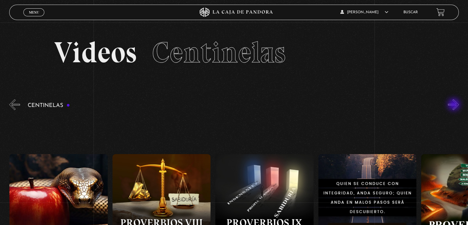
click at [455, 105] on button "»" at bounding box center [453, 104] width 11 height 11
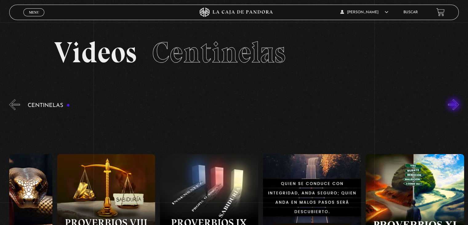
click at [455, 105] on button "»" at bounding box center [453, 104] width 11 height 11
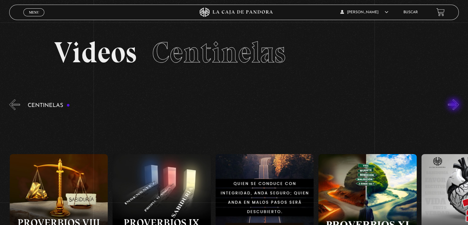
click at [455, 105] on button "»" at bounding box center [453, 104] width 11 height 11
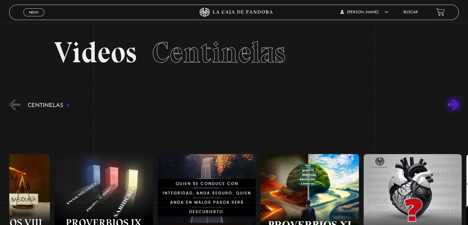
click at [455, 105] on button "»" at bounding box center [453, 104] width 11 height 11
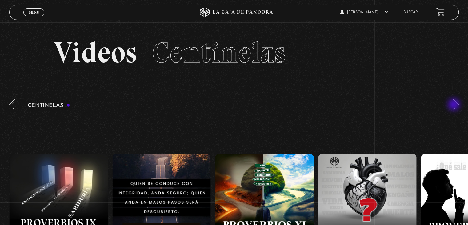
click at [455, 105] on button "»" at bounding box center [453, 104] width 11 height 11
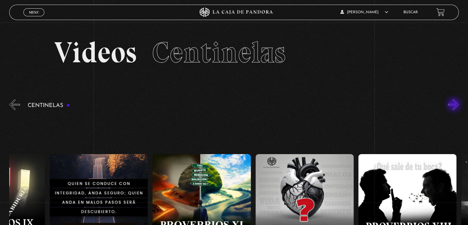
click at [455, 105] on button "»" at bounding box center [453, 104] width 11 height 11
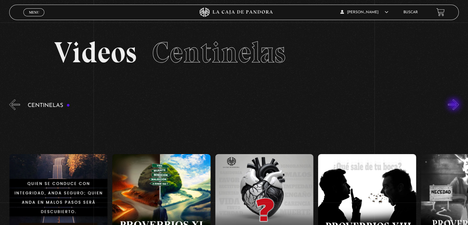
click at [455, 105] on button "»" at bounding box center [453, 104] width 11 height 11
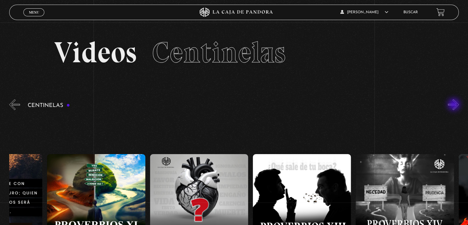
click at [455, 105] on button "»" at bounding box center [453, 104] width 11 height 11
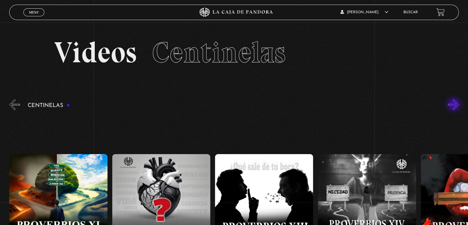
click at [455, 105] on button "»" at bounding box center [453, 104] width 11 height 11
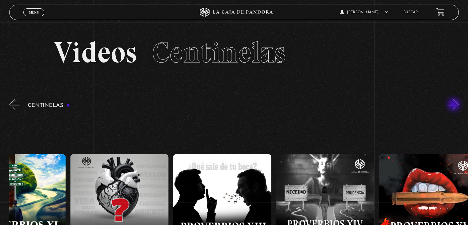
click at [455, 105] on button "»" at bounding box center [453, 104] width 11 height 11
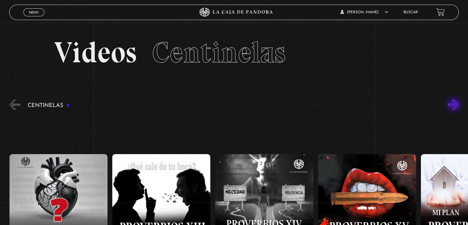
click at [455, 105] on button "»" at bounding box center [453, 104] width 11 height 11
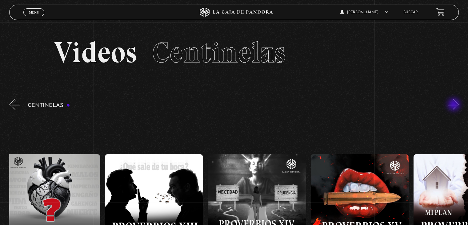
click at [455, 105] on button "»" at bounding box center [453, 104] width 11 height 11
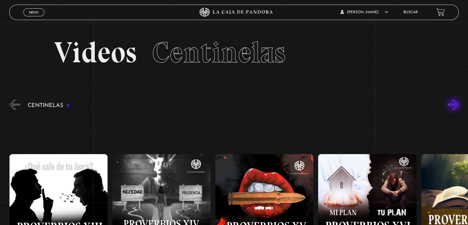
click at [455, 105] on button "»" at bounding box center [453, 104] width 11 height 11
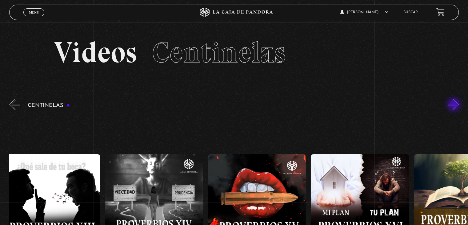
click at [455, 105] on button "»" at bounding box center [453, 104] width 11 height 11
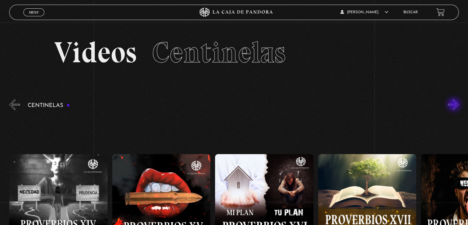
click at [455, 105] on button "»" at bounding box center [453, 104] width 11 height 11
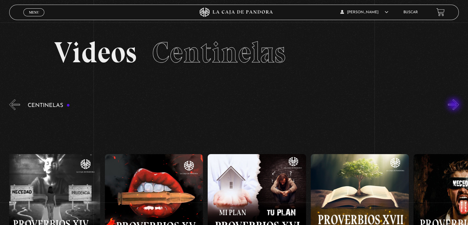
click at [455, 105] on button "»" at bounding box center [453, 104] width 11 height 11
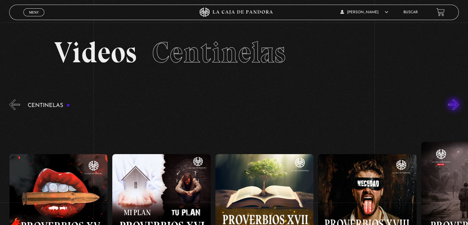
click at [455, 105] on button "»" at bounding box center [453, 104] width 11 height 11
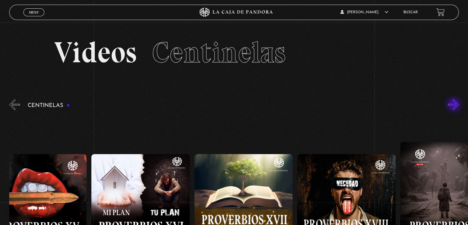
click at [455, 105] on button "»" at bounding box center [453, 104] width 11 height 11
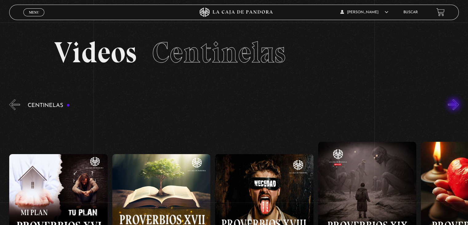
click at [455, 105] on button "»" at bounding box center [453, 104] width 11 height 11
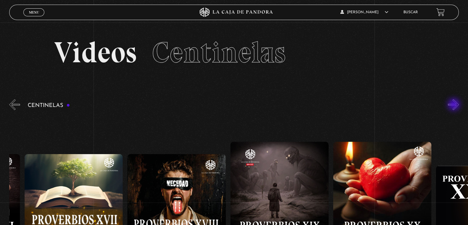
click at [455, 105] on button "»" at bounding box center [453, 104] width 11 height 11
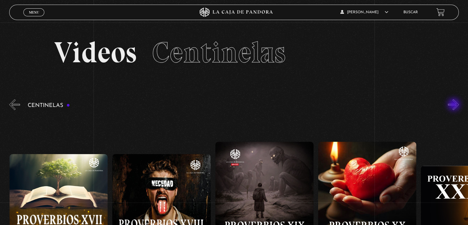
click at [455, 105] on button "»" at bounding box center [453, 104] width 11 height 11
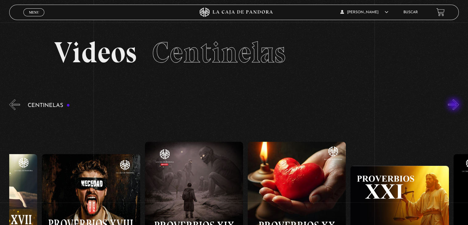
click at [455, 105] on button "»" at bounding box center [453, 104] width 11 height 11
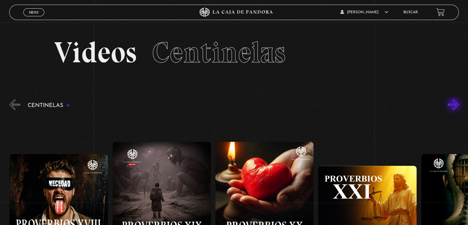
click at [455, 105] on button "»" at bounding box center [453, 104] width 11 height 11
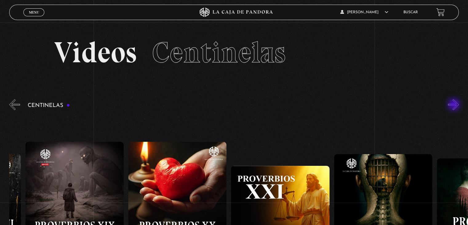
click at [455, 105] on button "»" at bounding box center [453, 104] width 11 height 11
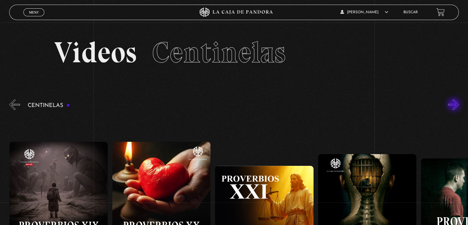
click at [455, 105] on button "»" at bounding box center [453, 104] width 11 height 11
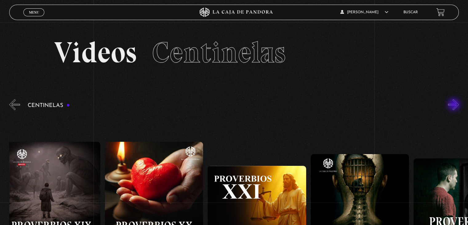
click at [455, 105] on button "»" at bounding box center [453, 104] width 11 height 11
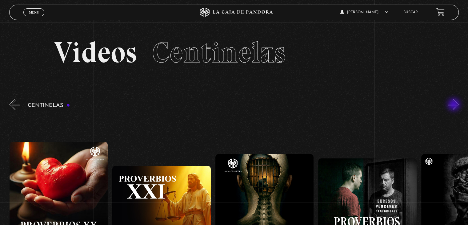
click at [455, 105] on button "»" at bounding box center [453, 104] width 11 height 11
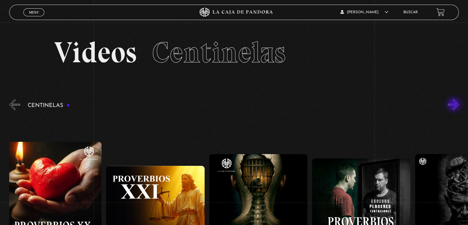
click at [455, 105] on button "»" at bounding box center [453, 104] width 11 height 11
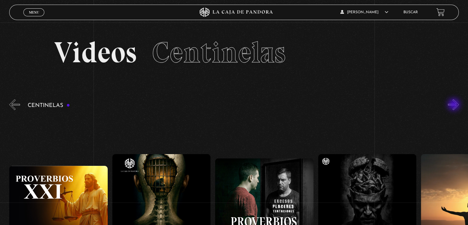
click at [455, 105] on button "»" at bounding box center [453, 104] width 11 height 11
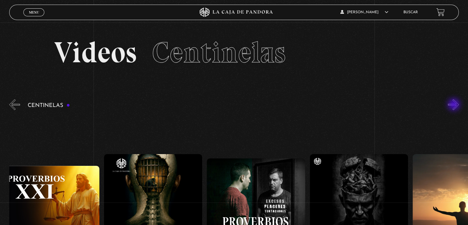
click at [455, 105] on button "»" at bounding box center [453, 104] width 11 height 11
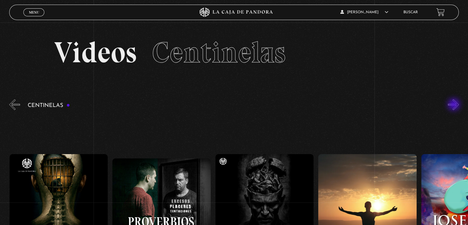
click at [455, 105] on button "»" at bounding box center [453, 104] width 11 height 11
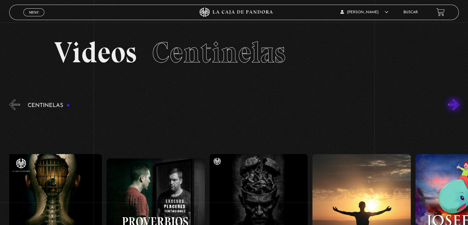
click at [455, 105] on button "»" at bounding box center [453, 104] width 11 height 11
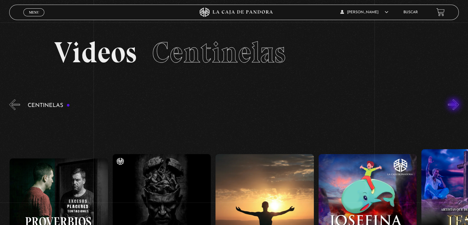
click at [455, 105] on button "»" at bounding box center [453, 104] width 11 height 11
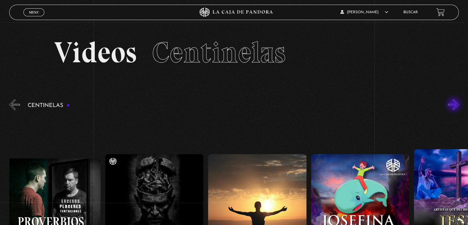
click at [455, 105] on button "»" at bounding box center [453, 104] width 11 height 11
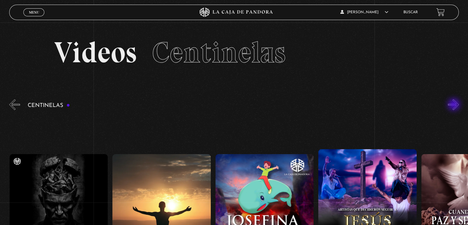
click at [455, 105] on button "»" at bounding box center [453, 104] width 11 height 11
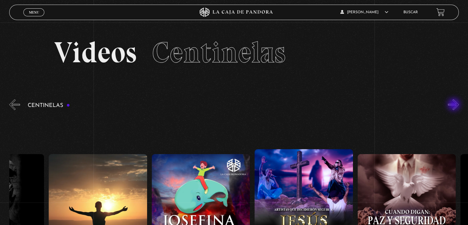
click at [455, 105] on button "»" at bounding box center [453, 104] width 11 height 11
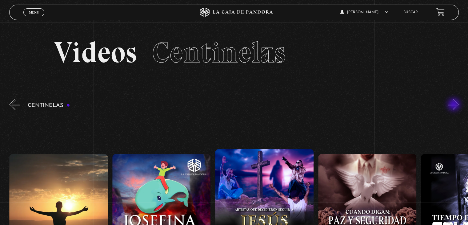
click at [455, 105] on button "»" at bounding box center [453, 104] width 11 height 11
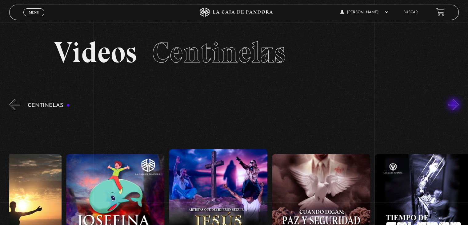
click at [455, 105] on button "»" at bounding box center [453, 104] width 11 height 11
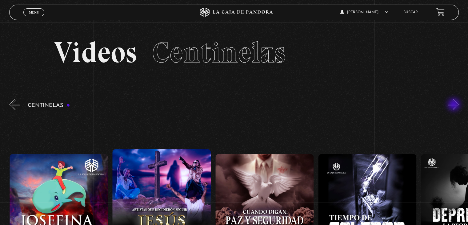
click at [455, 105] on button "»" at bounding box center [453, 104] width 11 height 11
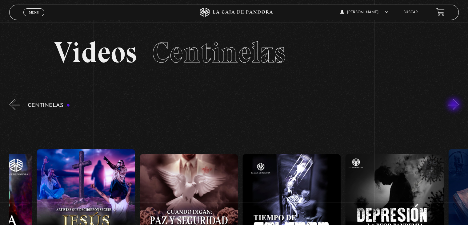
click at [455, 105] on button "»" at bounding box center [453, 104] width 11 height 11
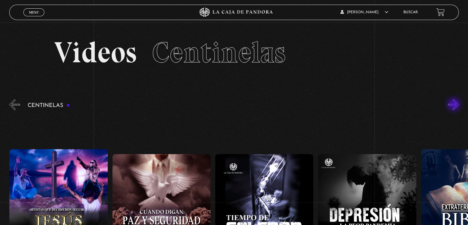
click at [455, 105] on button "»" at bounding box center [453, 104] width 11 height 11
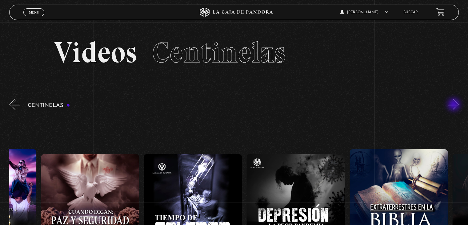
click at [455, 105] on button "»" at bounding box center [453, 104] width 11 height 11
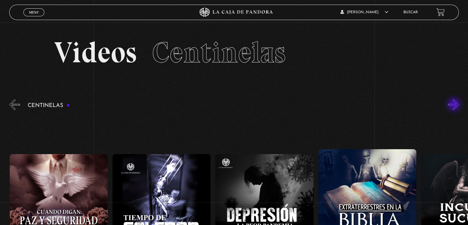
click at [455, 105] on button "»" at bounding box center [453, 104] width 11 height 11
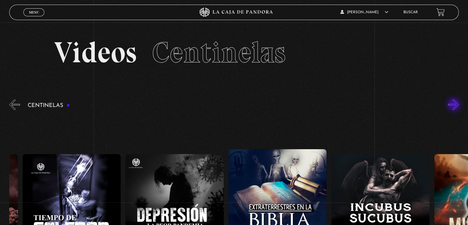
click at [455, 105] on button "»" at bounding box center [453, 104] width 11 height 11
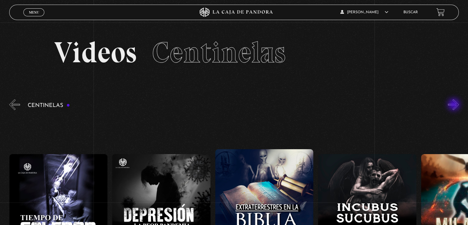
click at [455, 105] on button "»" at bounding box center [453, 104] width 11 height 11
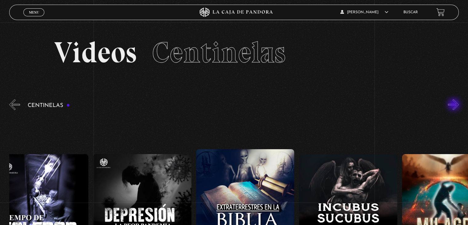
click at [455, 105] on button "»" at bounding box center [453, 104] width 11 height 11
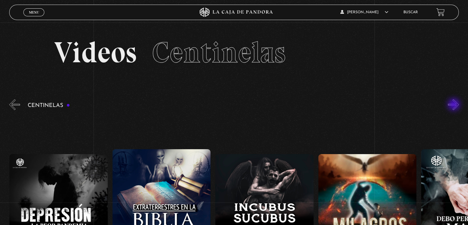
click at [455, 105] on button "»" at bounding box center [453, 104] width 11 height 11
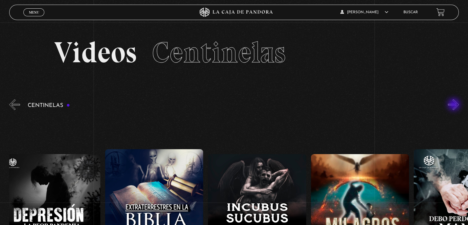
click at [455, 105] on button "»" at bounding box center [453, 104] width 11 height 11
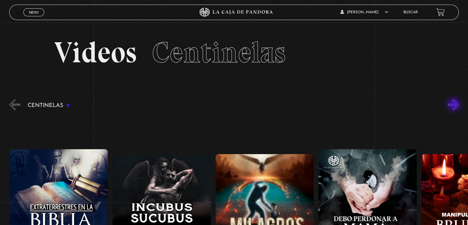
click at [455, 105] on button "»" at bounding box center [453, 104] width 11 height 11
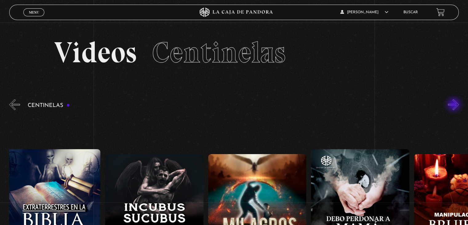
click at [455, 105] on button "»" at bounding box center [453, 104] width 11 height 11
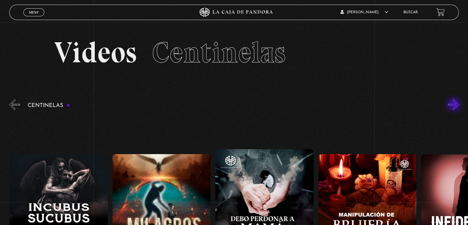
click at [455, 105] on button "»" at bounding box center [453, 104] width 11 height 11
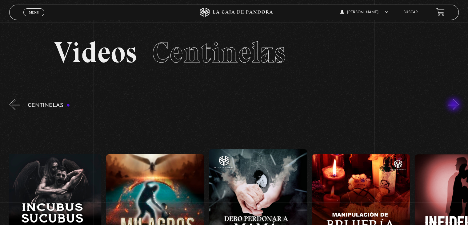
click at [455, 105] on button "»" at bounding box center [453, 104] width 11 height 11
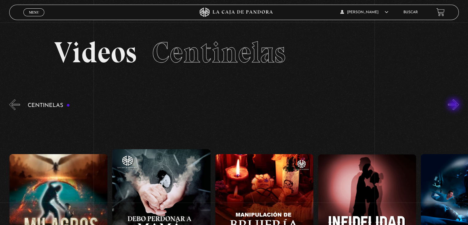
click at [455, 105] on button "»" at bounding box center [453, 104] width 11 height 11
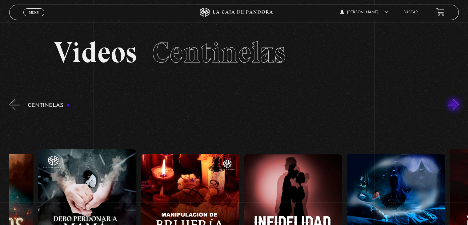
click at [455, 105] on button "»" at bounding box center [453, 104] width 11 height 11
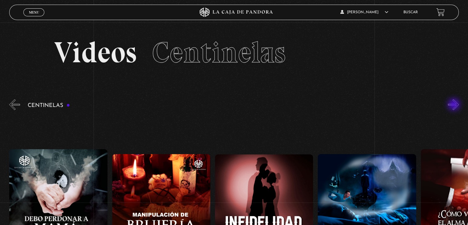
click at [455, 105] on button "»" at bounding box center [453, 104] width 11 height 11
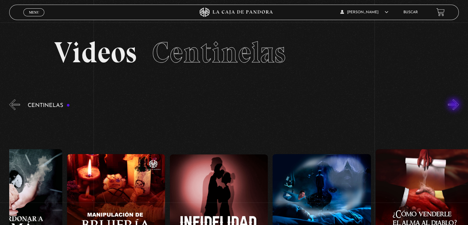
click at [455, 105] on button "»" at bounding box center [453, 104] width 11 height 11
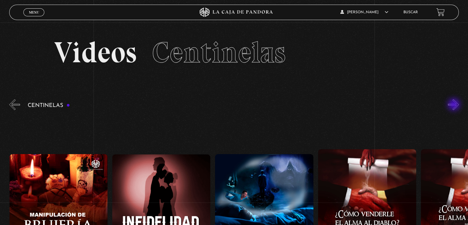
click at [455, 105] on button "»" at bounding box center [453, 104] width 11 height 11
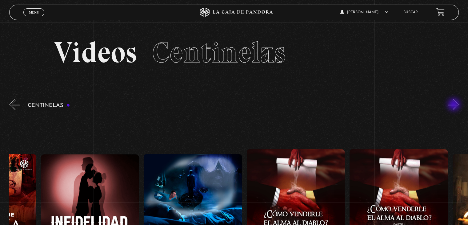
click at [455, 105] on button "»" at bounding box center [453, 104] width 11 height 11
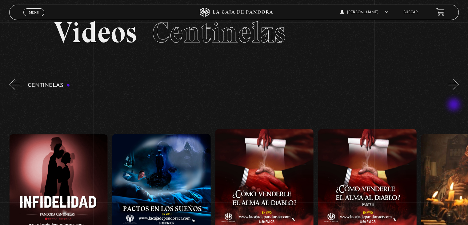
scroll to position [31, 0]
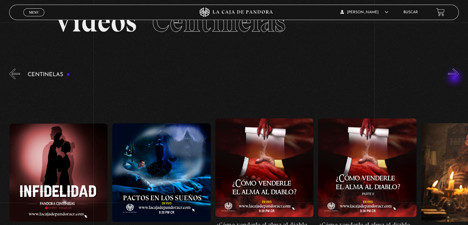
click at [455, 78] on button "»" at bounding box center [453, 73] width 11 height 11
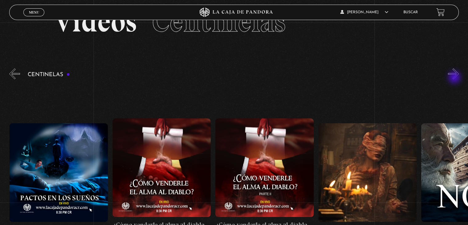
scroll to position [0, 4015]
click at [457, 71] on button "»" at bounding box center [453, 73] width 11 height 11
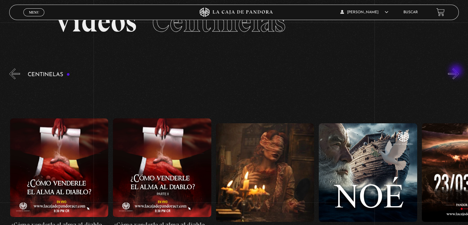
click at [457, 71] on button "»" at bounding box center [453, 73] width 11 height 11
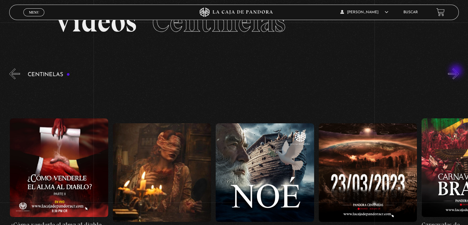
click at [457, 71] on button "»" at bounding box center [453, 73] width 11 height 11
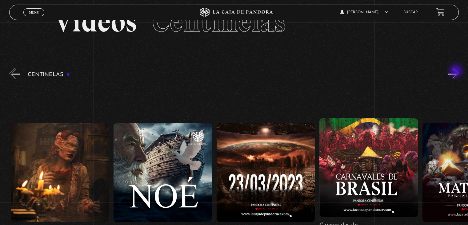
click at [457, 71] on button "»" at bounding box center [453, 73] width 11 height 11
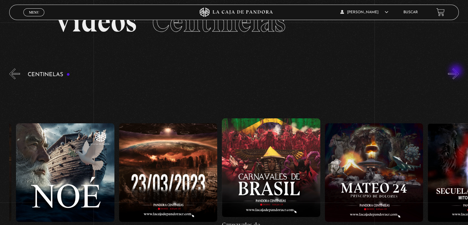
click at [457, 71] on button "»" at bounding box center [453, 73] width 11 height 11
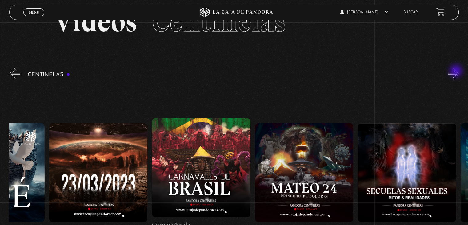
click at [457, 71] on button "»" at bounding box center [453, 73] width 11 height 11
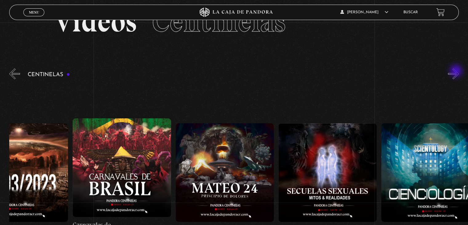
click at [457, 71] on button "»" at bounding box center [453, 73] width 11 height 11
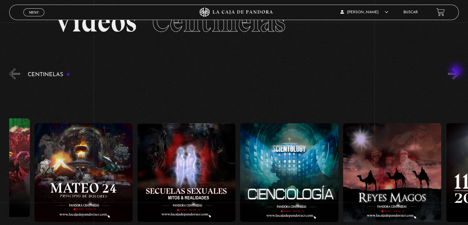
click at [457, 71] on button "»" at bounding box center [453, 73] width 11 height 11
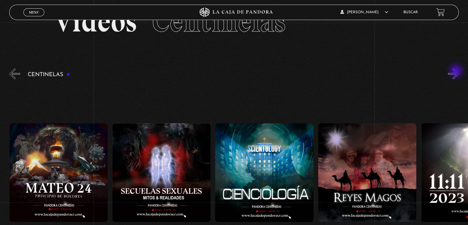
click at [457, 71] on button "»" at bounding box center [453, 73] width 11 height 11
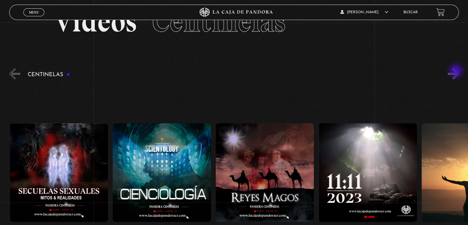
click at [457, 71] on button "»" at bounding box center [453, 73] width 11 height 11
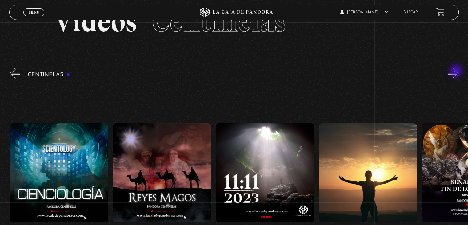
click at [457, 71] on button "»" at bounding box center [453, 73] width 11 height 11
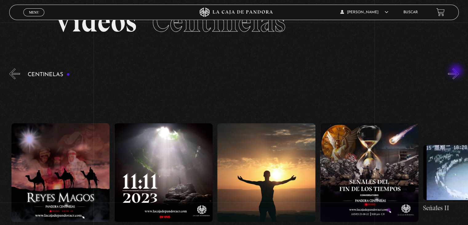
click at [457, 71] on button "»" at bounding box center [453, 73] width 11 height 11
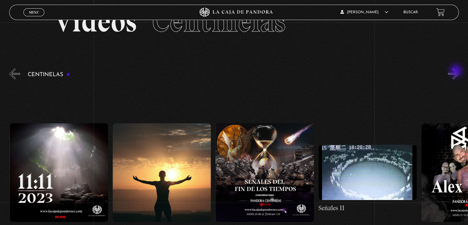
click at [457, 71] on button "»" at bounding box center [453, 73] width 11 height 11
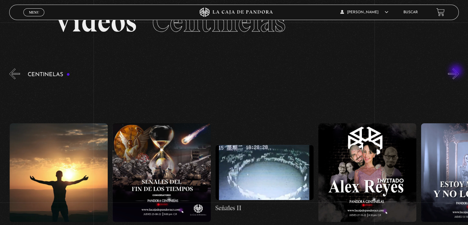
click at [457, 71] on button "»" at bounding box center [453, 73] width 11 height 11
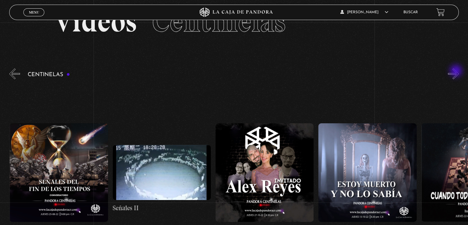
click at [457, 71] on button "»" at bounding box center [453, 73] width 11 height 11
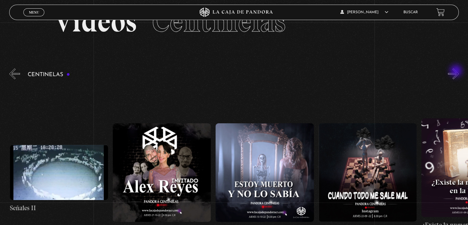
click at [457, 71] on button "»" at bounding box center [453, 73] width 11 height 11
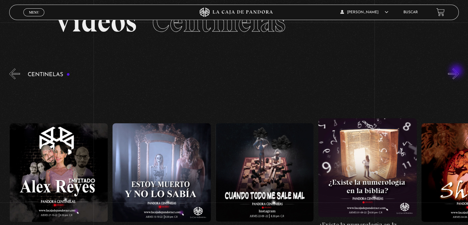
scroll to position [0, 5559]
click at [457, 71] on button "»" at bounding box center [453, 73] width 11 height 11
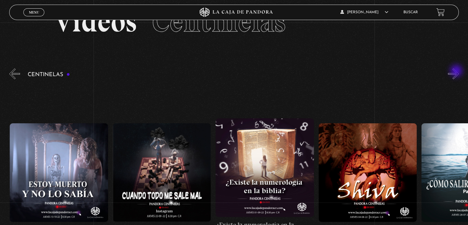
click at [457, 71] on button "»" at bounding box center [453, 73] width 11 height 11
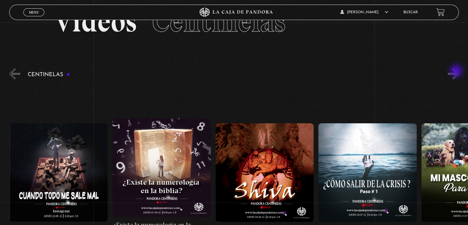
click at [457, 71] on button "»" at bounding box center [453, 73] width 11 height 11
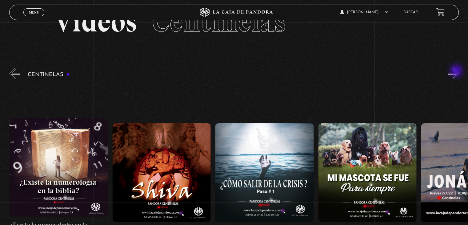
scroll to position [0, 5868]
click at [459, 71] on button "»" at bounding box center [453, 73] width 11 height 11
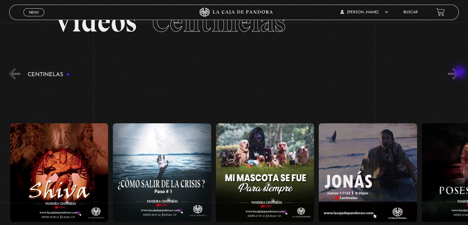
click at [459, 73] on button "»" at bounding box center [453, 73] width 11 height 11
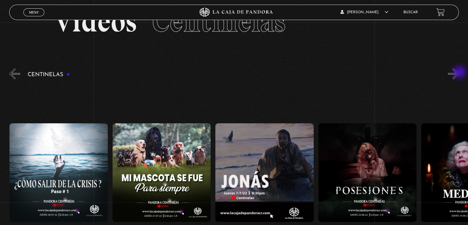
click at [459, 73] on button "»" at bounding box center [453, 73] width 11 height 11
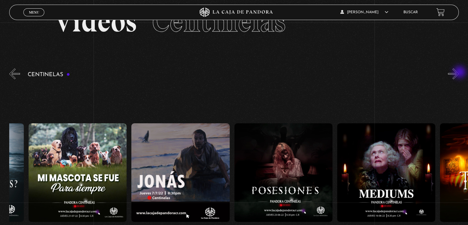
click at [459, 73] on button "»" at bounding box center [453, 73] width 11 height 11
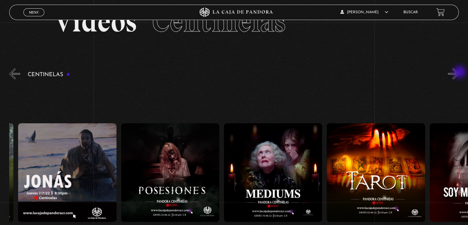
click at [459, 73] on button "»" at bounding box center [453, 73] width 11 height 11
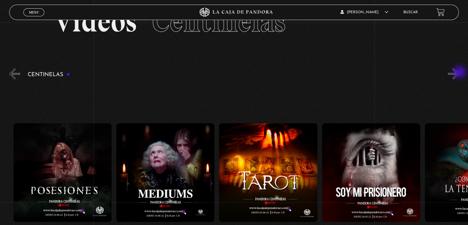
click at [459, 73] on button "»" at bounding box center [453, 73] width 11 height 11
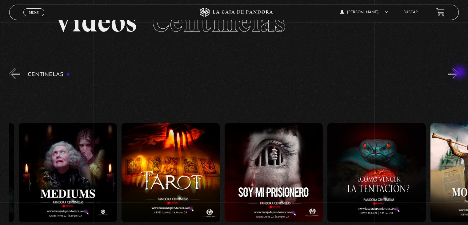
click at [459, 73] on button "»" at bounding box center [453, 73] width 11 height 11
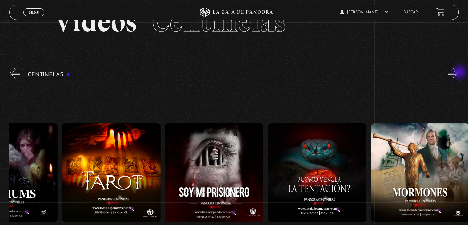
click at [459, 73] on button "»" at bounding box center [453, 73] width 11 height 11
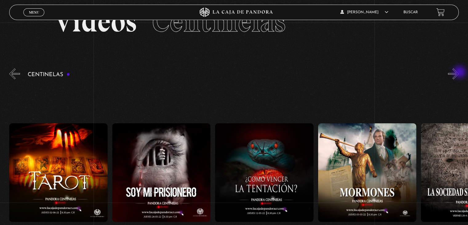
click at [459, 73] on button "»" at bounding box center [453, 73] width 11 height 11
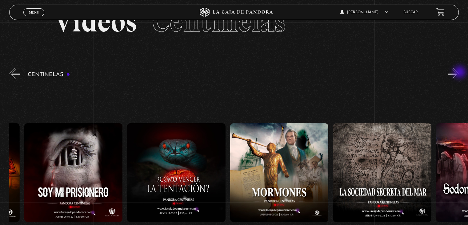
click at [459, 73] on button "»" at bounding box center [453, 73] width 11 height 11
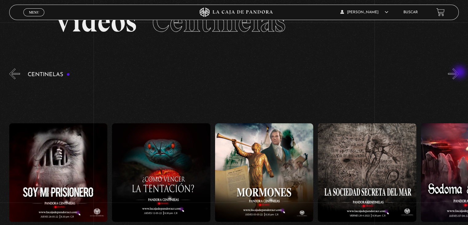
click at [459, 73] on button "»" at bounding box center [453, 73] width 11 height 11
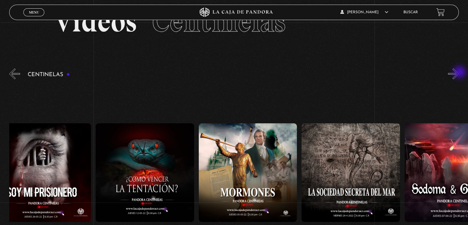
click at [459, 73] on button "»" at bounding box center [453, 73] width 11 height 11
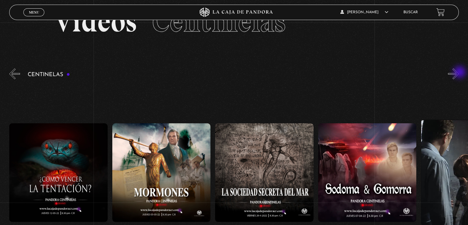
click at [459, 73] on button "»" at bounding box center [453, 73] width 11 height 11
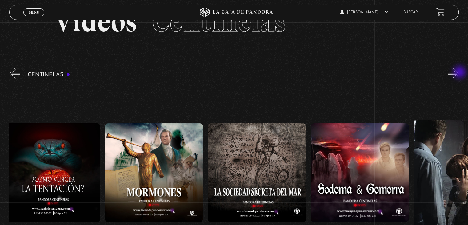
click at [459, 73] on button "»" at bounding box center [453, 73] width 11 height 11
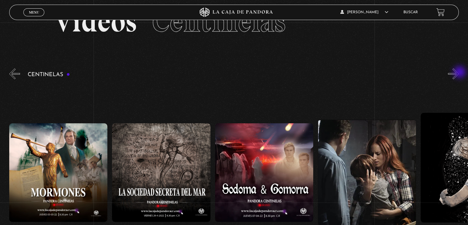
click at [459, 73] on button "»" at bounding box center [453, 73] width 11 height 11
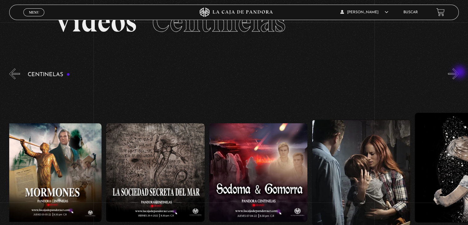
click at [459, 73] on button "»" at bounding box center [453, 73] width 11 height 11
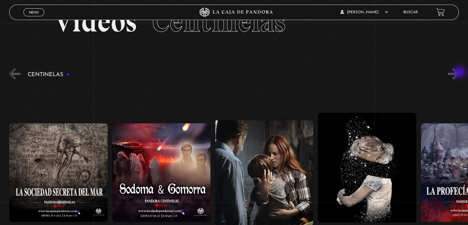
click at [459, 73] on button "»" at bounding box center [453, 73] width 11 height 11
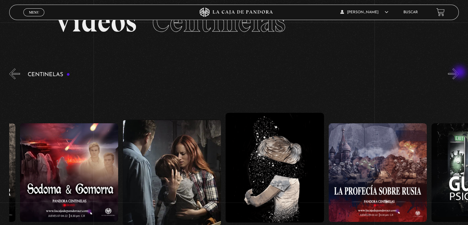
click at [459, 73] on button "»" at bounding box center [453, 73] width 11 height 11
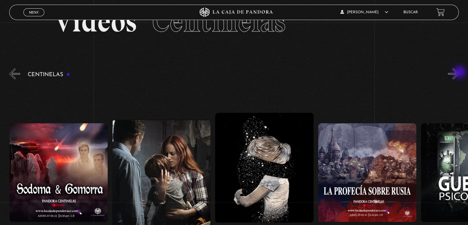
click at [459, 73] on button "»" at bounding box center [453, 73] width 11 height 11
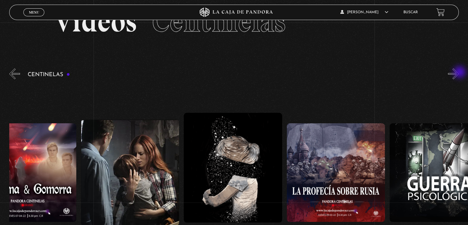
click at [459, 73] on button "»" at bounding box center [453, 73] width 11 height 11
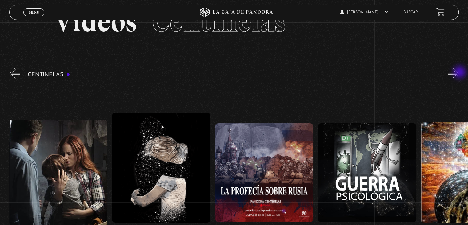
click at [459, 73] on button "»" at bounding box center [453, 73] width 11 height 11
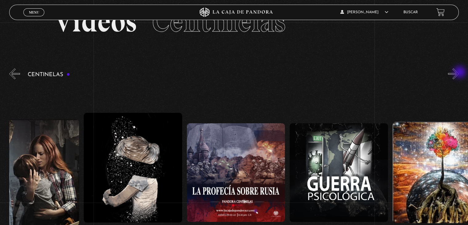
click at [459, 73] on button "»" at bounding box center [453, 73] width 11 height 11
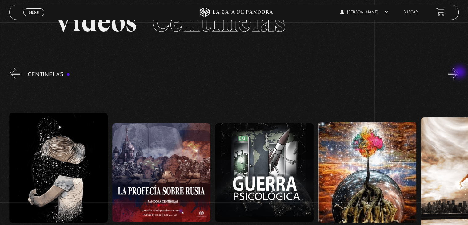
click at [459, 73] on button "»" at bounding box center [453, 73] width 11 height 11
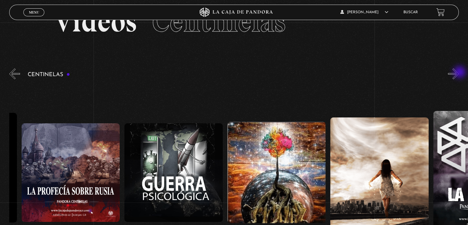
click at [459, 73] on button "»" at bounding box center [453, 73] width 11 height 11
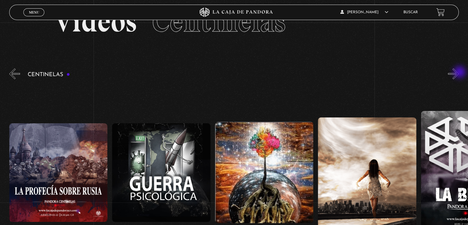
click at [459, 73] on button "»" at bounding box center [453, 73] width 11 height 11
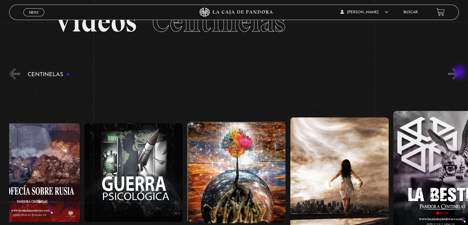
click at [459, 73] on button "»" at bounding box center [453, 73] width 11 height 11
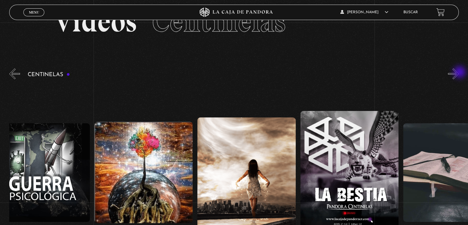
click at [459, 73] on button "»" at bounding box center [453, 73] width 11 height 11
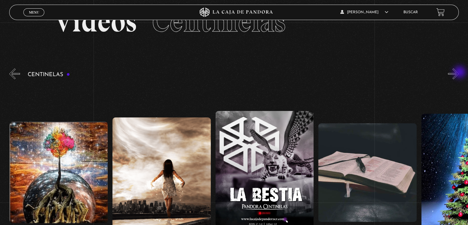
click at [459, 73] on button "»" at bounding box center [453, 73] width 11 height 11
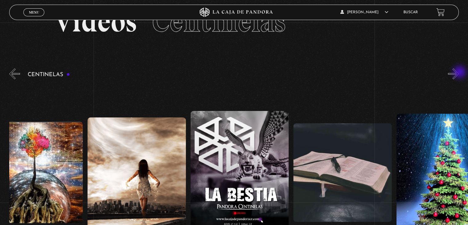
click at [459, 73] on button "»" at bounding box center [453, 73] width 11 height 11
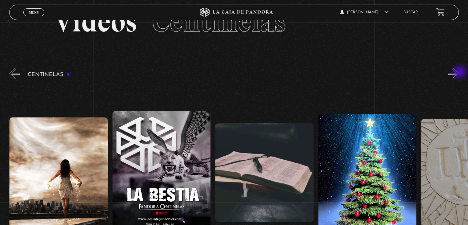
click at [459, 73] on button "»" at bounding box center [453, 73] width 11 height 11
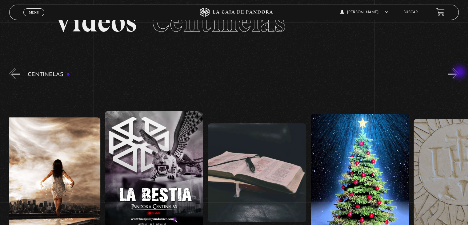
click at [459, 73] on button "»" at bounding box center [453, 73] width 11 height 11
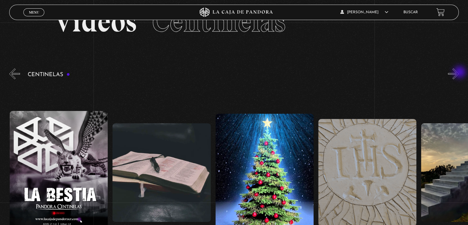
click at [459, 73] on button "»" at bounding box center [453, 73] width 11 height 11
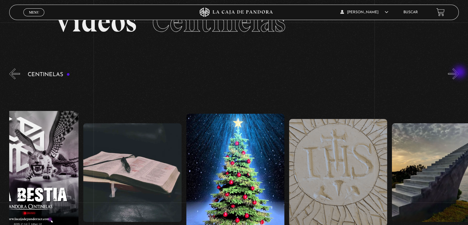
click at [459, 73] on button "»" at bounding box center [453, 73] width 11 height 11
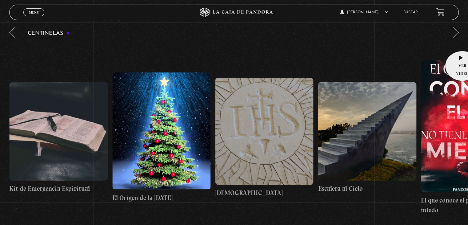
scroll to position [62, 0]
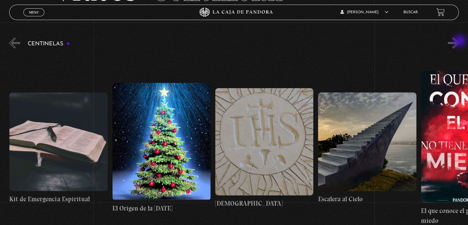
click at [459, 42] on button "»" at bounding box center [453, 43] width 11 height 11
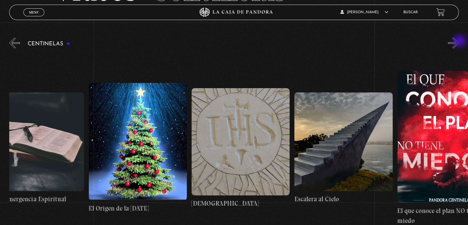
click at [459, 42] on button "»" at bounding box center [453, 43] width 11 height 11
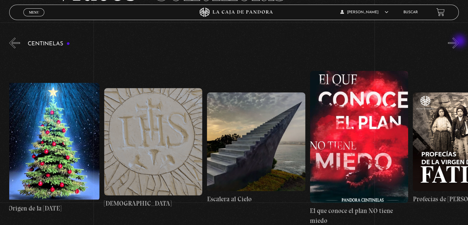
click at [459, 42] on button "»" at bounding box center [453, 43] width 11 height 11
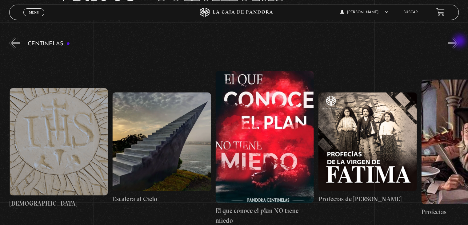
click at [459, 42] on button "»" at bounding box center [453, 43] width 11 height 11
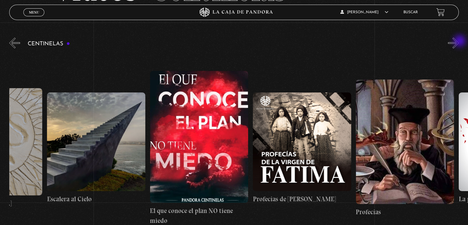
click at [459, 42] on button "»" at bounding box center [453, 43] width 11 height 11
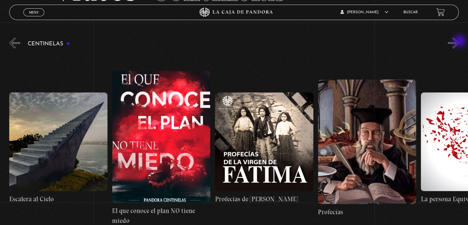
click at [459, 42] on button "»" at bounding box center [453, 43] width 11 height 11
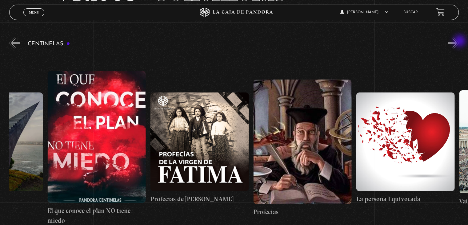
click at [459, 42] on button "»" at bounding box center [453, 43] width 11 height 11
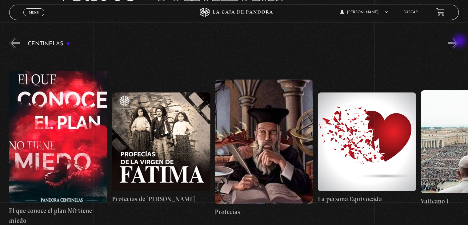
click at [459, 42] on button "»" at bounding box center [453, 43] width 11 height 11
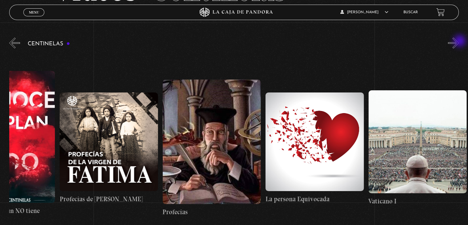
click at [459, 42] on button "»" at bounding box center [453, 43] width 11 height 11
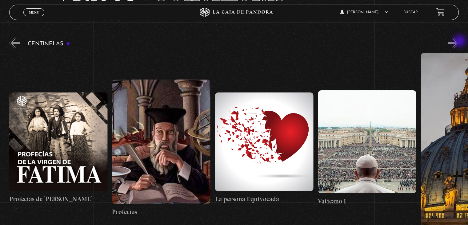
click at [459, 42] on button "»" at bounding box center [453, 43] width 11 height 11
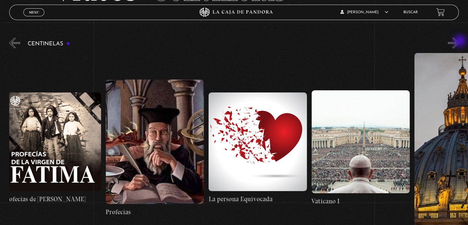
click at [459, 42] on button "»" at bounding box center [453, 43] width 11 height 11
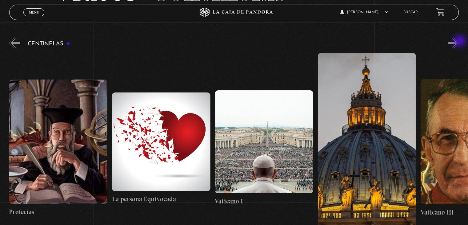
click at [459, 42] on button "»" at bounding box center [453, 43] width 11 height 11
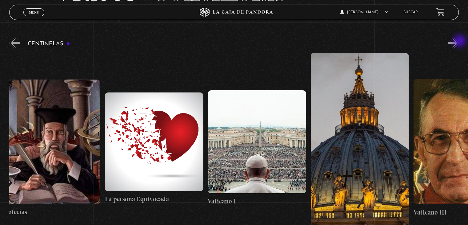
click at [459, 42] on button "»" at bounding box center [453, 43] width 11 height 11
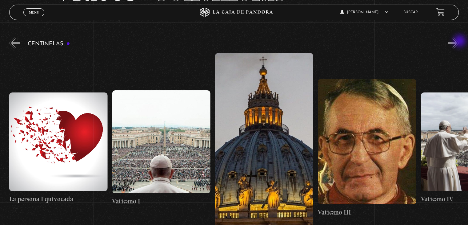
click at [459, 42] on button "»" at bounding box center [453, 43] width 11 height 11
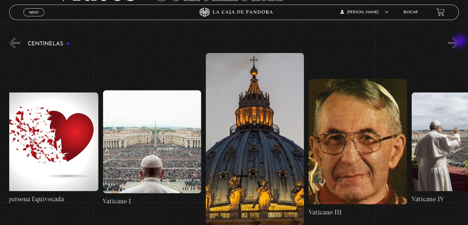
click at [459, 42] on button "»" at bounding box center [453, 43] width 11 height 11
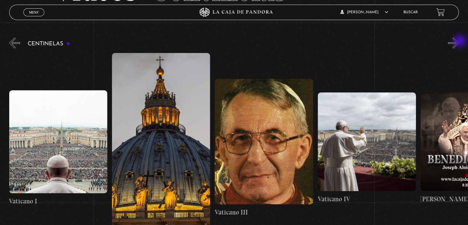
click at [459, 42] on button "»" at bounding box center [453, 43] width 11 height 11
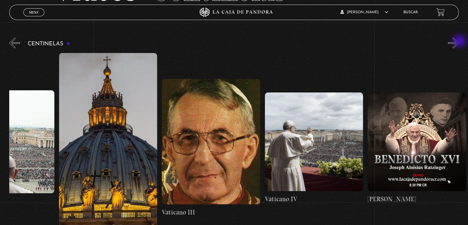
click at [459, 42] on button "»" at bounding box center [453, 43] width 11 height 11
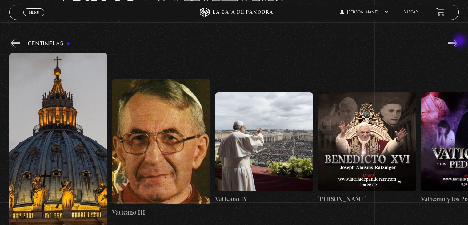
click at [459, 42] on button "»" at bounding box center [453, 43] width 11 height 11
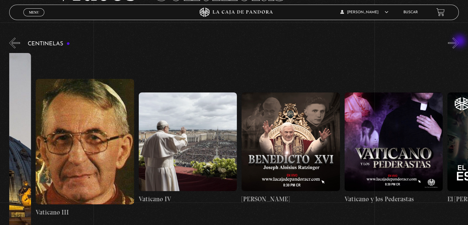
click at [459, 42] on button "»" at bounding box center [453, 43] width 11 height 11
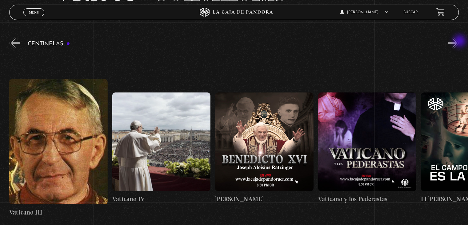
click at [459, 42] on button "»" at bounding box center [453, 43] width 11 height 11
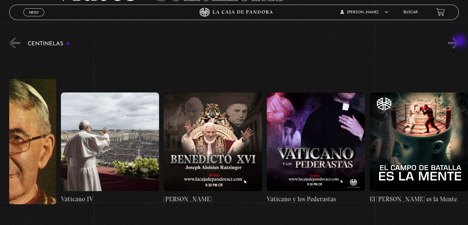
click at [459, 42] on button "»" at bounding box center [453, 43] width 11 height 11
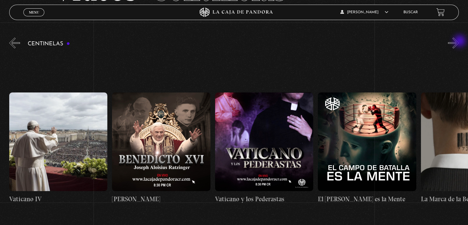
click at [459, 42] on button "»" at bounding box center [453, 43] width 11 height 11
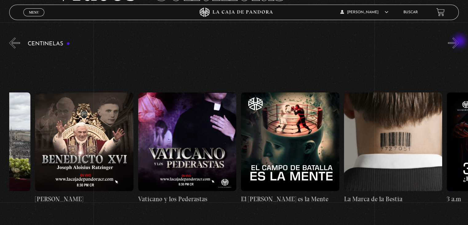
click at [459, 42] on button "»" at bounding box center [453, 43] width 11 height 11
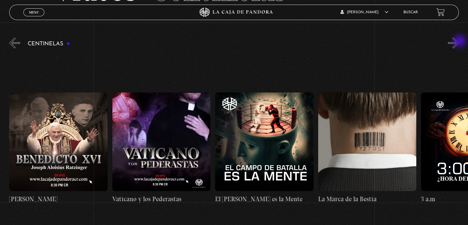
click at [459, 42] on button "»" at bounding box center [453, 43] width 11 height 11
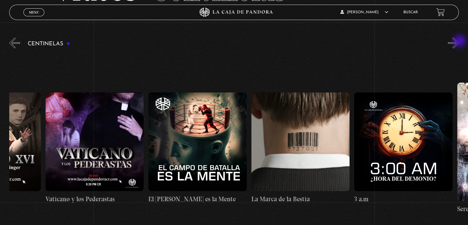
click at [459, 42] on button "»" at bounding box center [453, 43] width 11 height 11
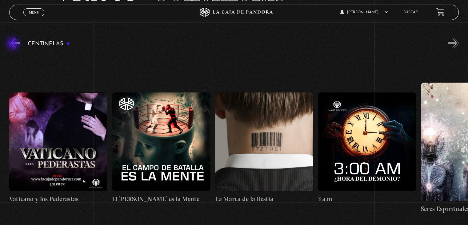
click at [14, 44] on button "«" at bounding box center [14, 43] width 11 height 11
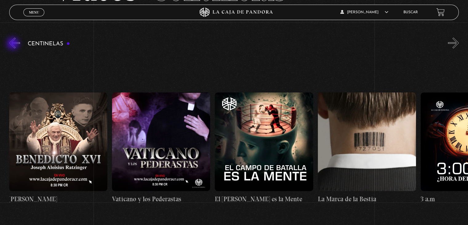
scroll to position [0, 9162]
click at [34, 12] on span "Menu" at bounding box center [34, 12] width 10 height 4
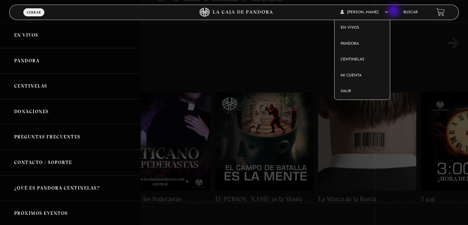
click at [388, 11] on icon at bounding box center [387, 12] width 4 height 4
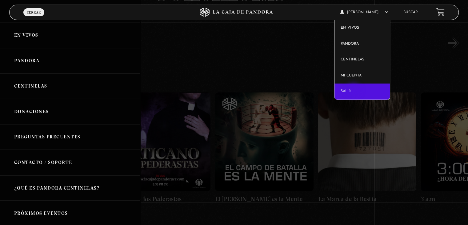
click at [354, 90] on link "Salir" at bounding box center [363, 91] width 56 height 16
